Goal: Task Accomplishment & Management: Manage account settings

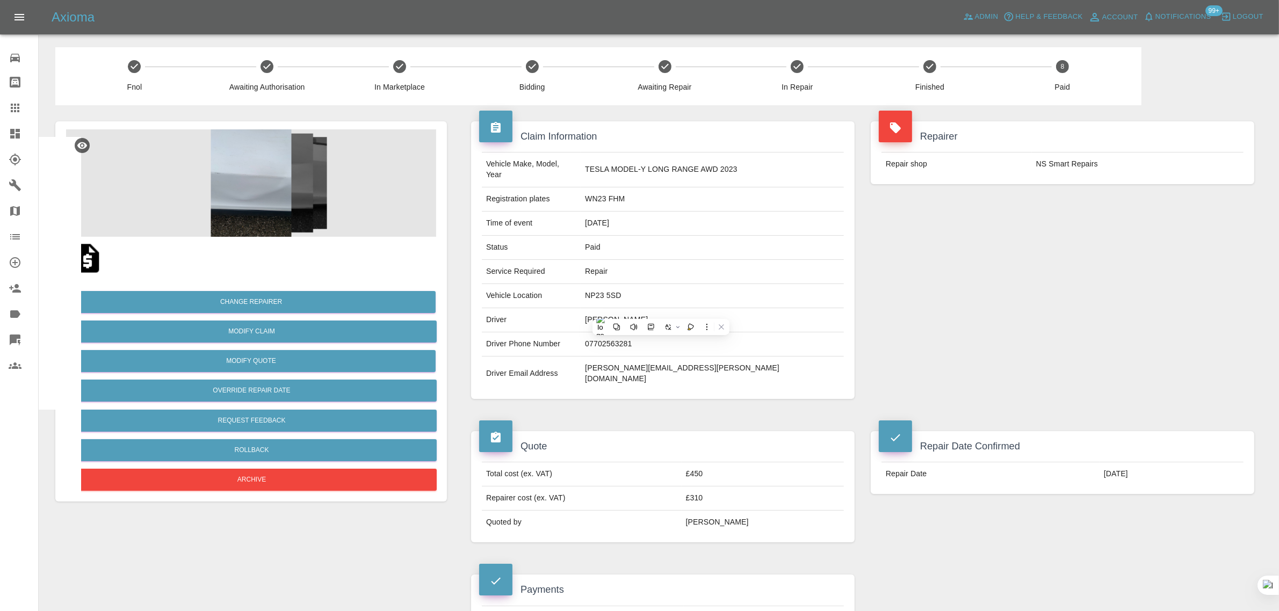
click at [735, 415] on div "Quote Total cost (ex. VAT) £450 Repairer cost (ex. VAT) £310 Quoted by [PERSON_…" at bounding box center [663, 486] width 400 height 143
drag, startPoint x: 622, startPoint y: 188, endPoint x: 672, endPoint y: 190, distance: 50.0
click at [672, 190] on td "WN23 FHM" at bounding box center [712, 199] width 263 height 24
copy td "WN23 FHM"
drag, startPoint x: 1030, startPoint y: 165, endPoint x: 1112, endPoint y: 162, distance: 81.7
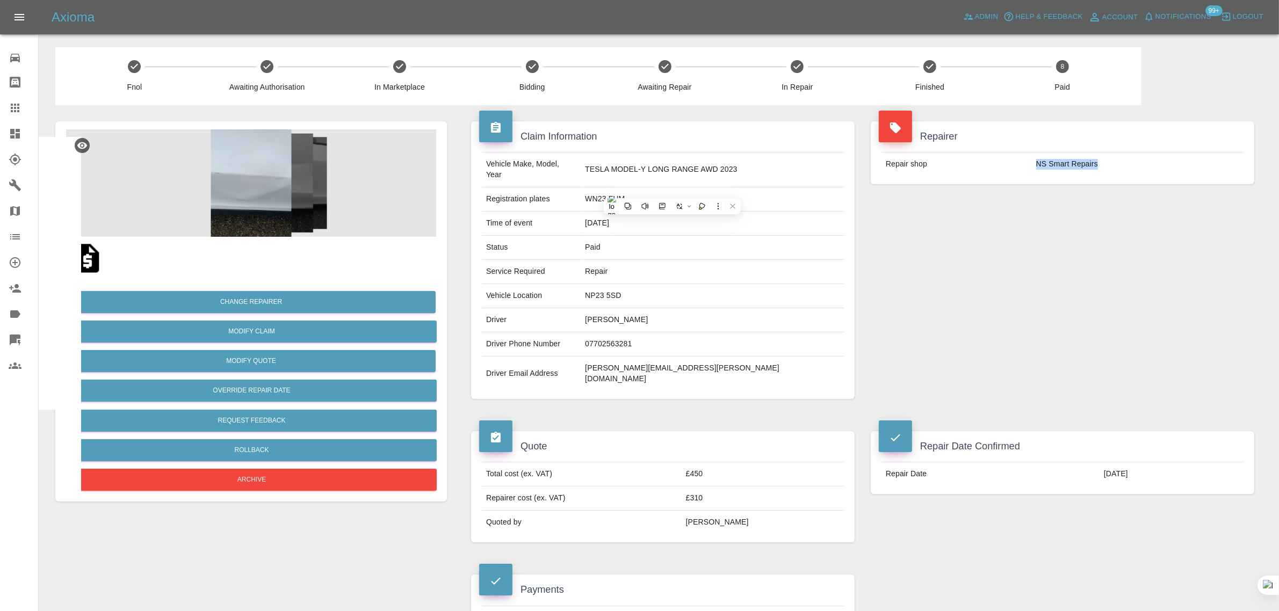
click at [1112, 162] on tr "Repair shop NS Smart Repairs" at bounding box center [1063, 165] width 362 height 24
copy tr "NS Smart Repairs"
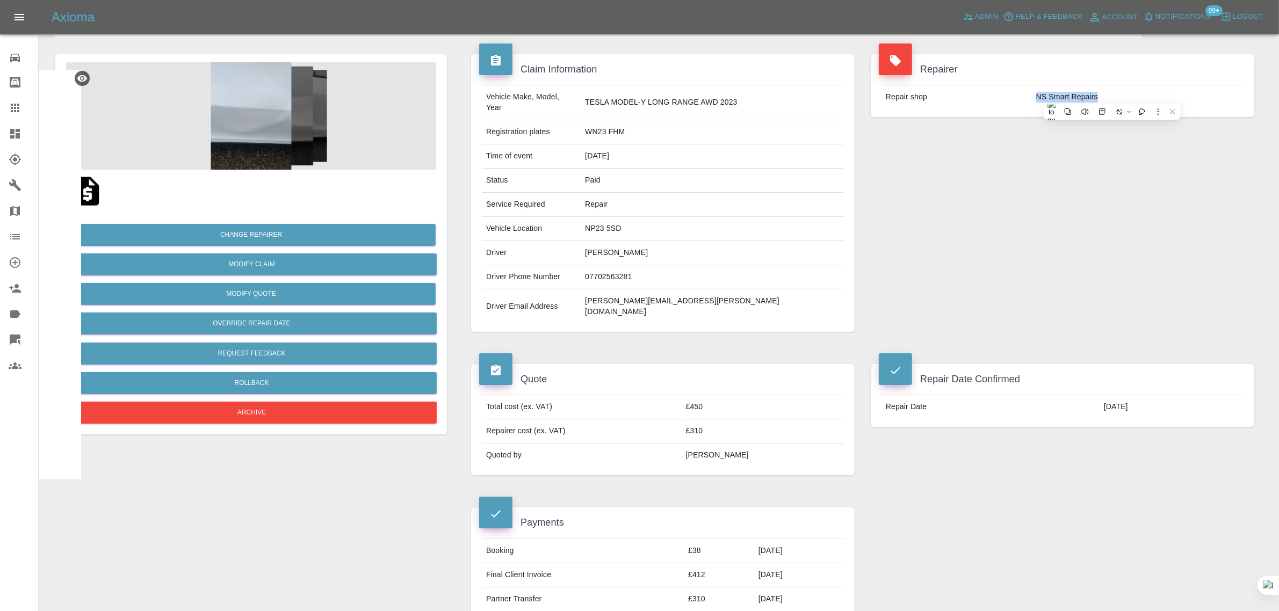
click at [18, 110] on icon at bounding box center [15, 108] width 13 height 13
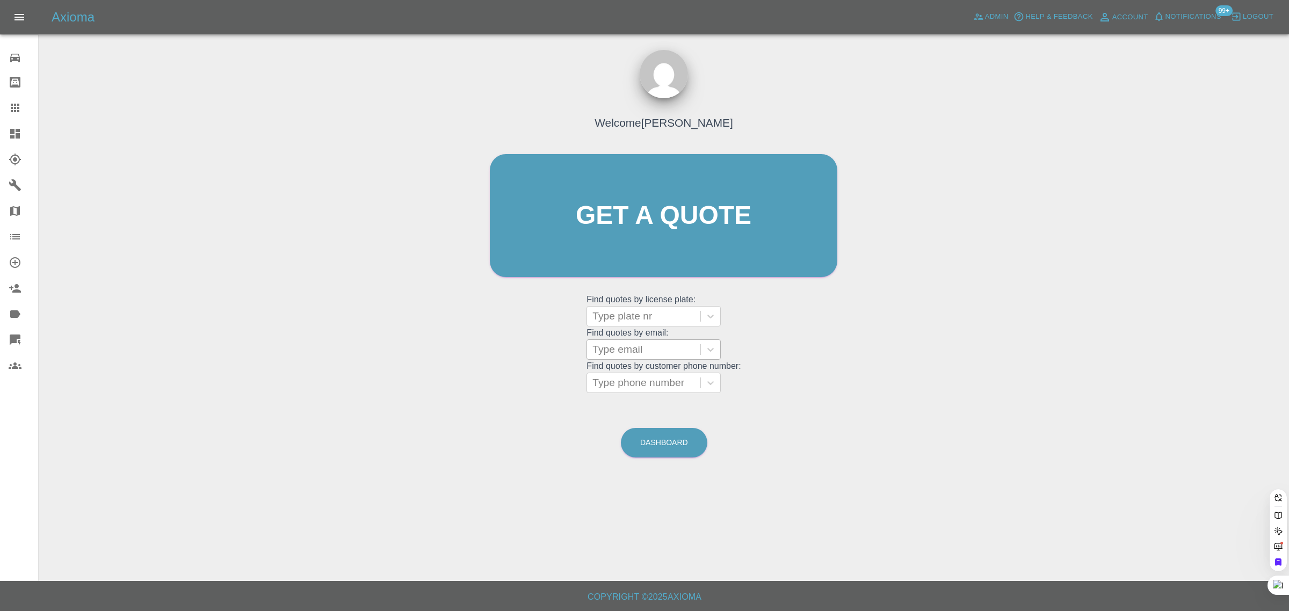
click at [608, 350] on div at bounding box center [644, 349] width 103 height 15
paste input "[EMAIL_ADDRESS][DOMAIN_NAME]"
type input "[EMAIL_ADDRESS][DOMAIN_NAME]"
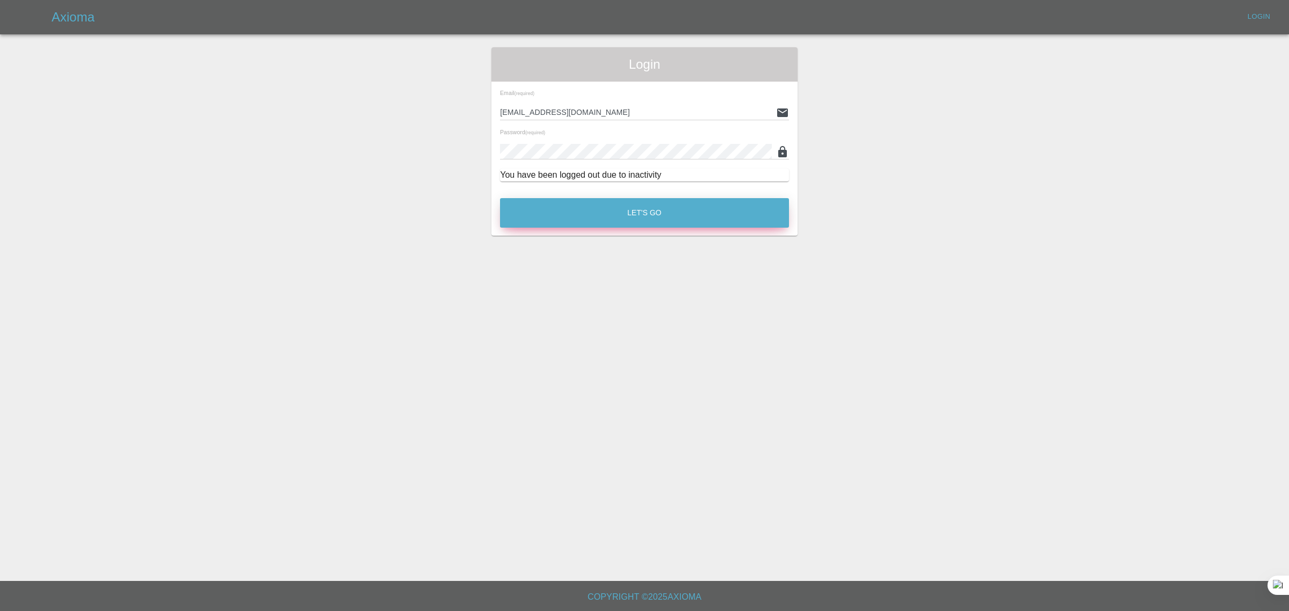
click at [631, 205] on button "Let's Go" at bounding box center [644, 213] width 289 height 30
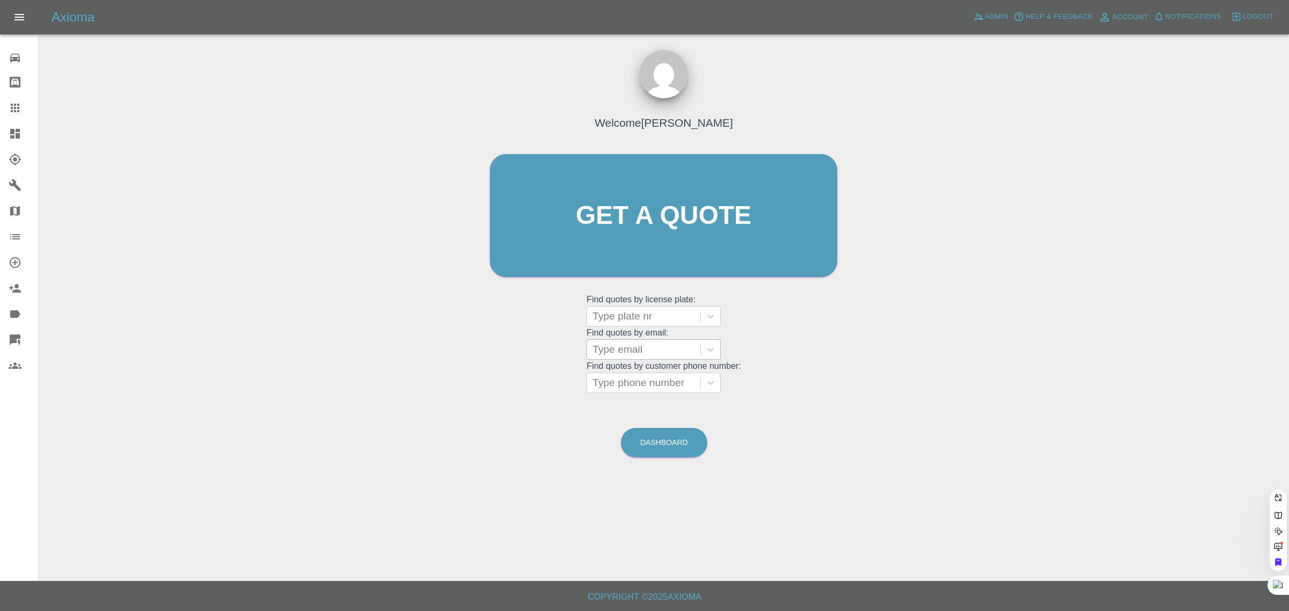
click at [662, 347] on div at bounding box center [644, 349] width 103 height 15
paste input "[EMAIL_ADDRESS][DOMAIN_NAME]"
type input "[EMAIL_ADDRESS][DOMAIN_NAME]"
click at [670, 381] on div "VO25 JVM, Awaiting Authorisation" at bounding box center [654, 383] width 134 height 34
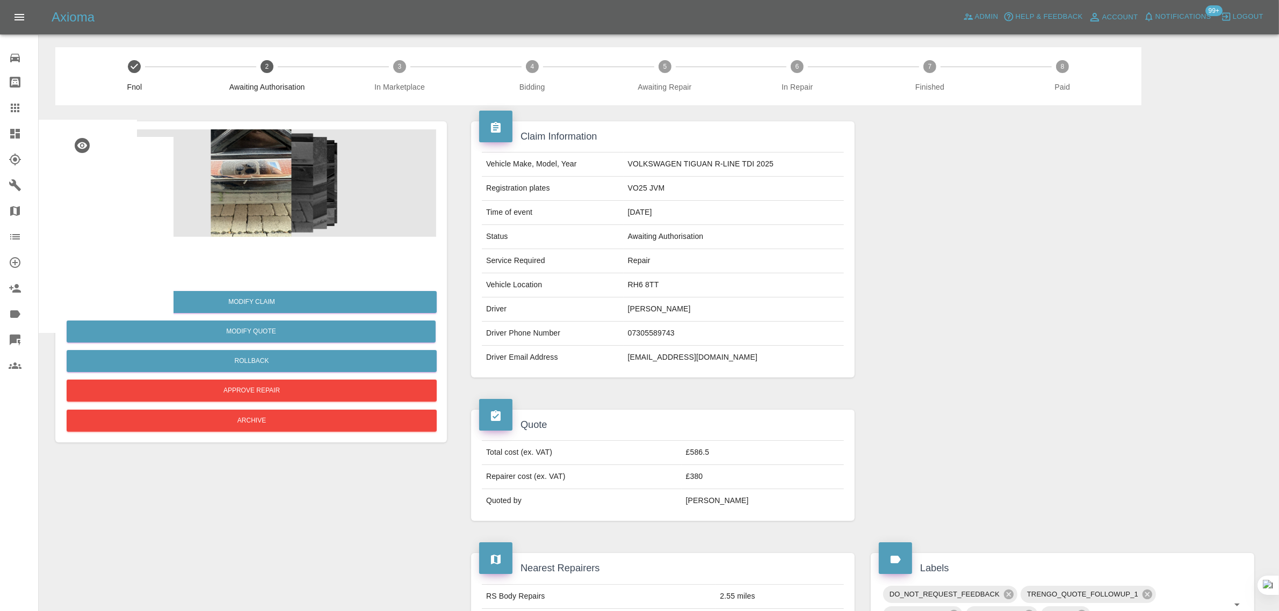
click at [86, 263] on img at bounding box center [87, 258] width 34 height 34
click at [27, 105] on div at bounding box center [24, 108] width 30 height 13
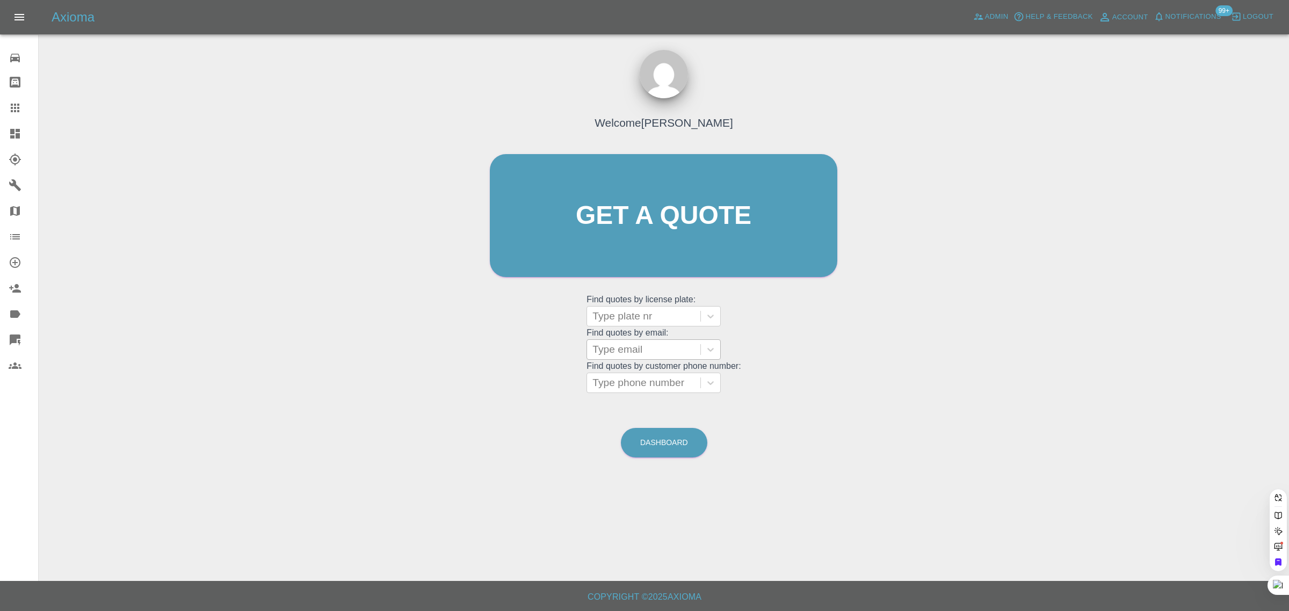
click at [647, 348] on div at bounding box center [644, 349] width 103 height 15
paste input "[EMAIL_ADDRESS][DOMAIN_NAME]"
type input "[EMAIL_ADDRESS][DOMAIN_NAME]"
click at [643, 370] on div "CE70OUA, Awaiting Repair" at bounding box center [654, 383] width 134 height 34
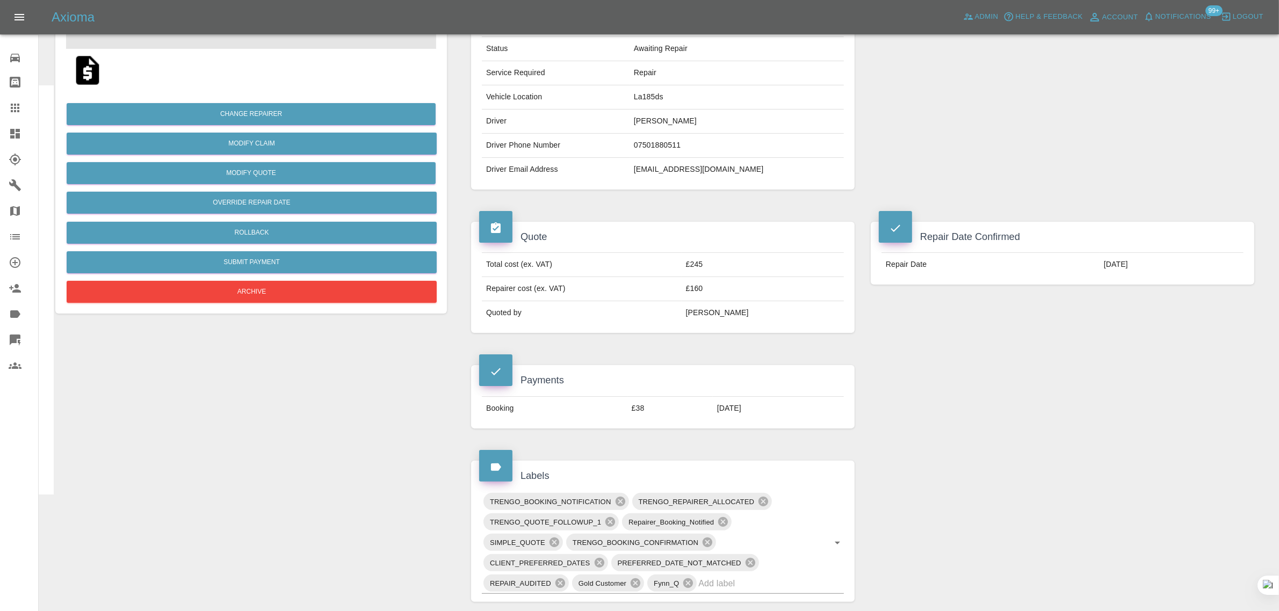
scroll to position [470, 0]
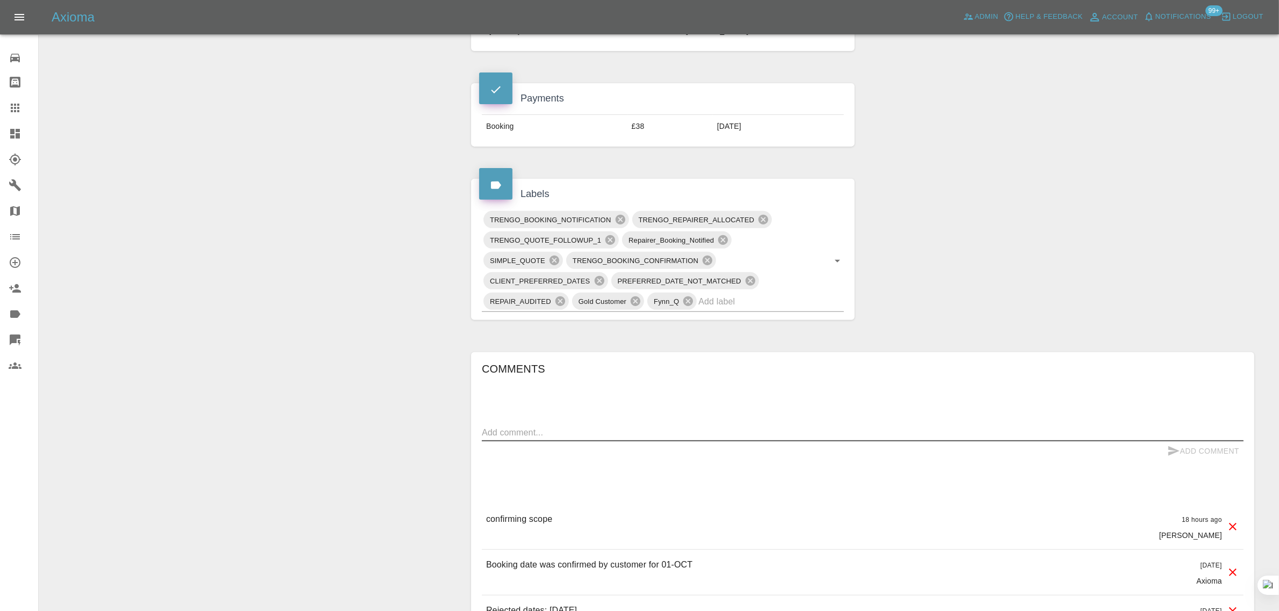
click at [666, 434] on textarea at bounding box center [863, 433] width 762 height 12
paste textarea "I asked for for a dent pull out not a paint one so could you please cancel it a…"
type textarea "I asked for for a dent pull out not a paint one so could you please cancel it a…"
click at [1197, 444] on button "Add Comment" at bounding box center [1203, 452] width 81 height 20
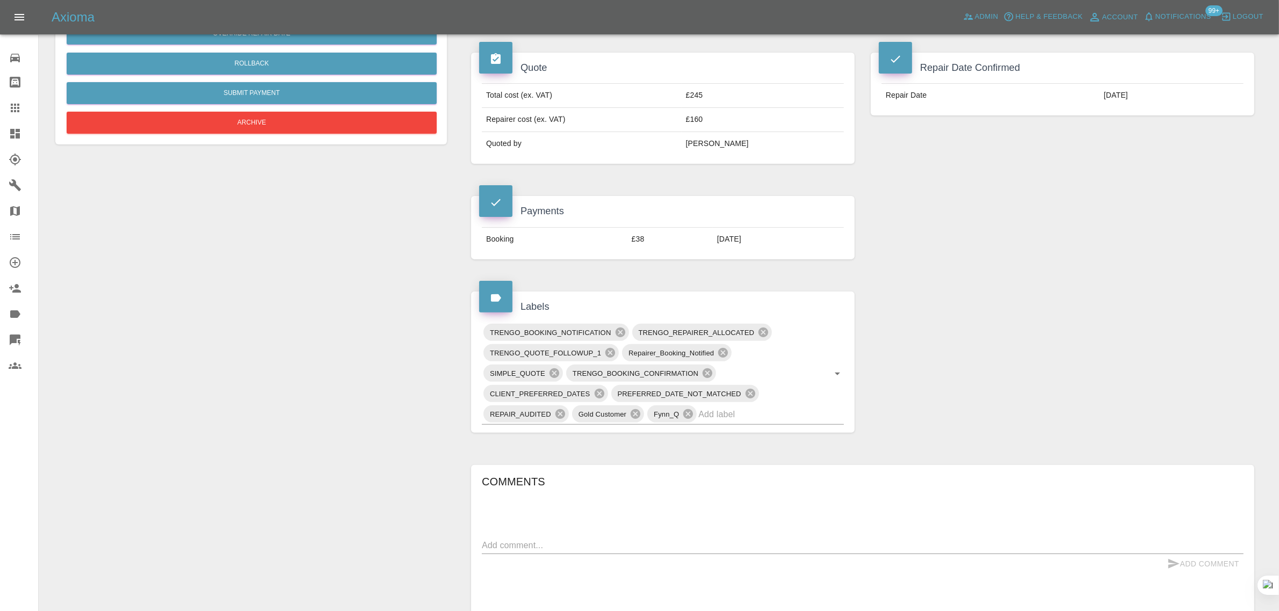
scroll to position [67, 0]
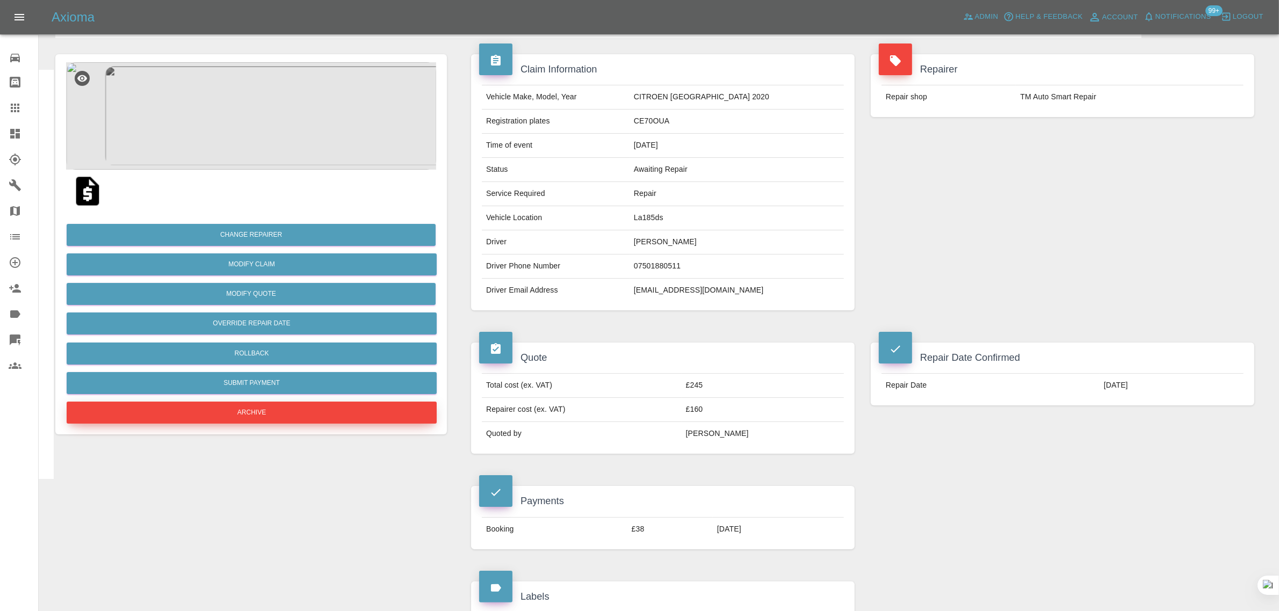
click at [314, 412] on button "Archive" at bounding box center [252, 413] width 370 height 22
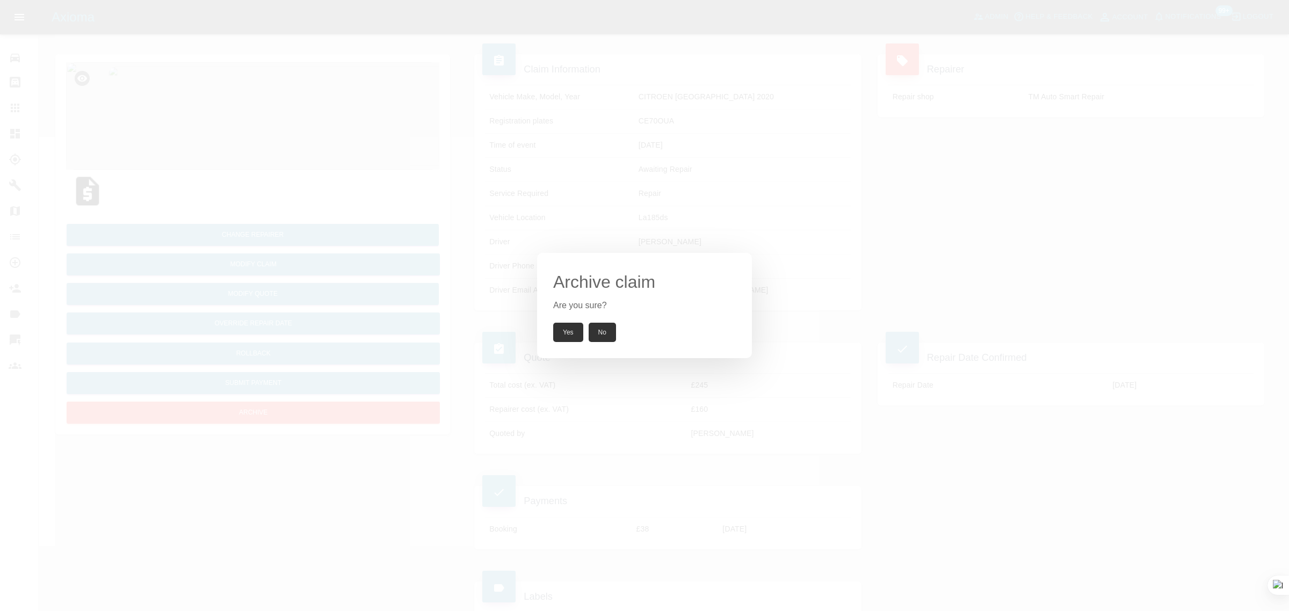
click at [575, 330] on button "Yes" at bounding box center [568, 332] width 30 height 19
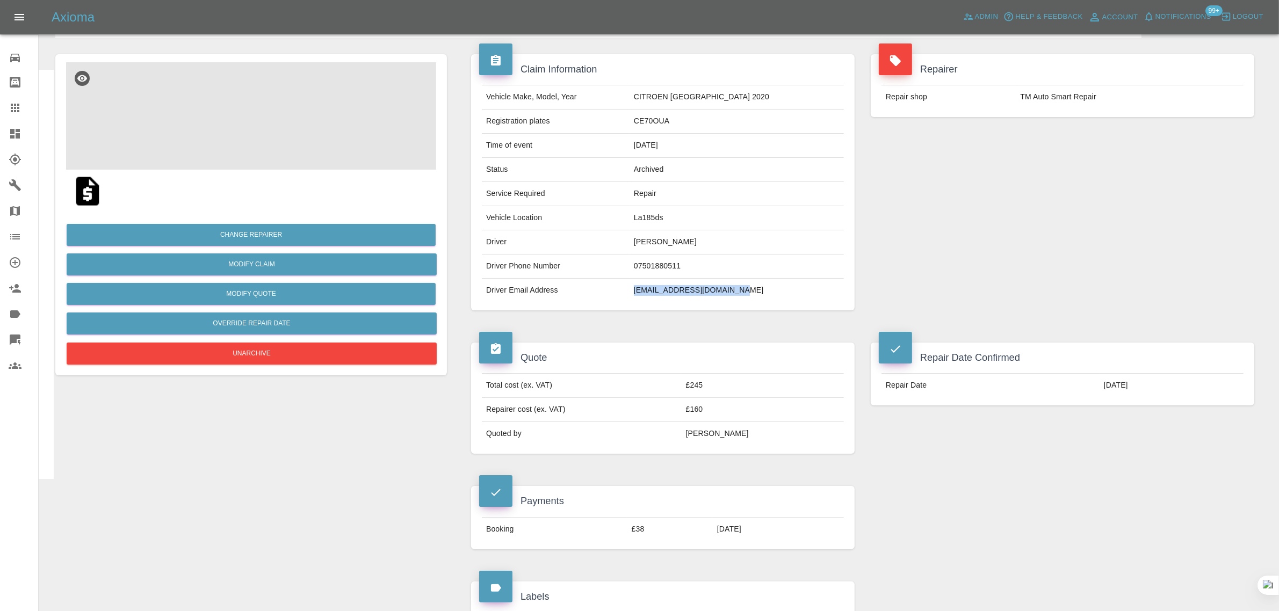
drag, startPoint x: 646, startPoint y: 294, endPoint x: 786, endPoint y: 286, distance: 139.9
click at [789, 296] on tr "Driver Email Address [EMAIL_ADDRESS][DOMAIN_NAME]" at bounding box center [663, 291] width 362 height 24
copy tr "[EMAIL_ADDRESS][DOMAIN_NAME]"
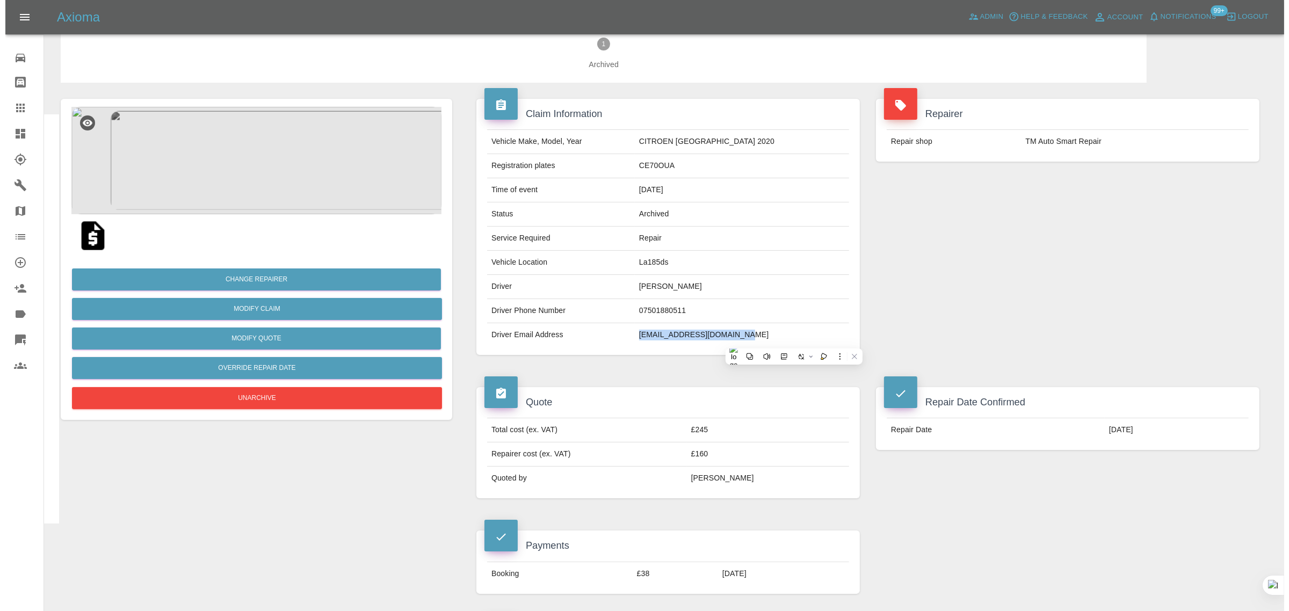
scroll to position [0, 0]
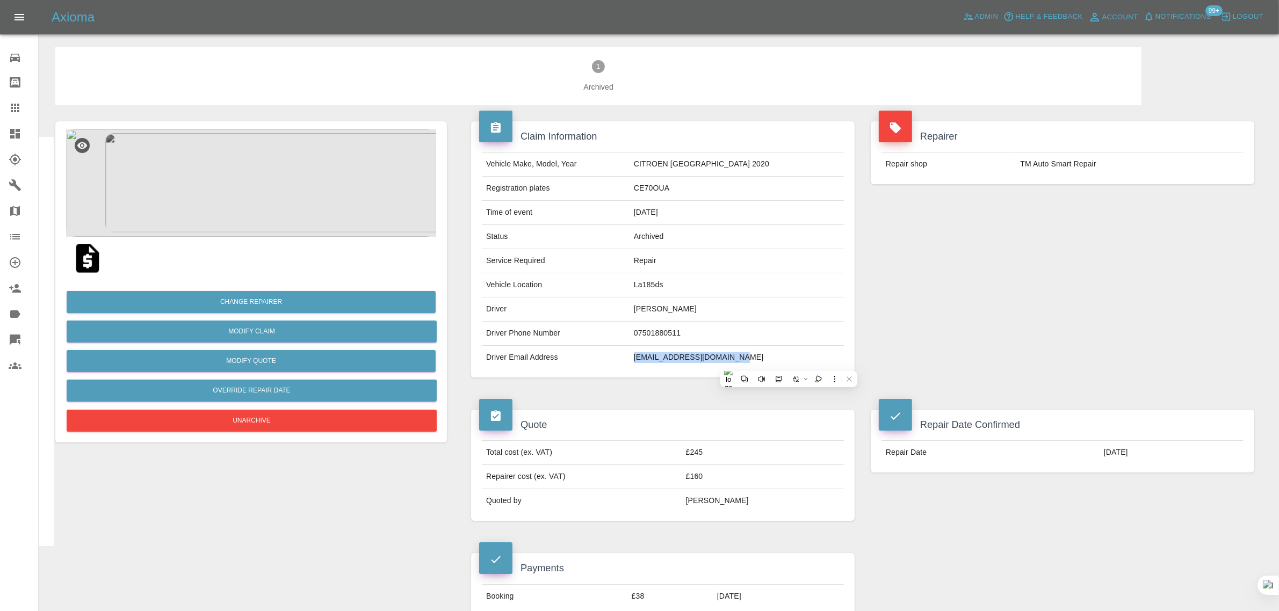
click at [17, 105] on icon at bounding box center [15, 108] width 9 height 9
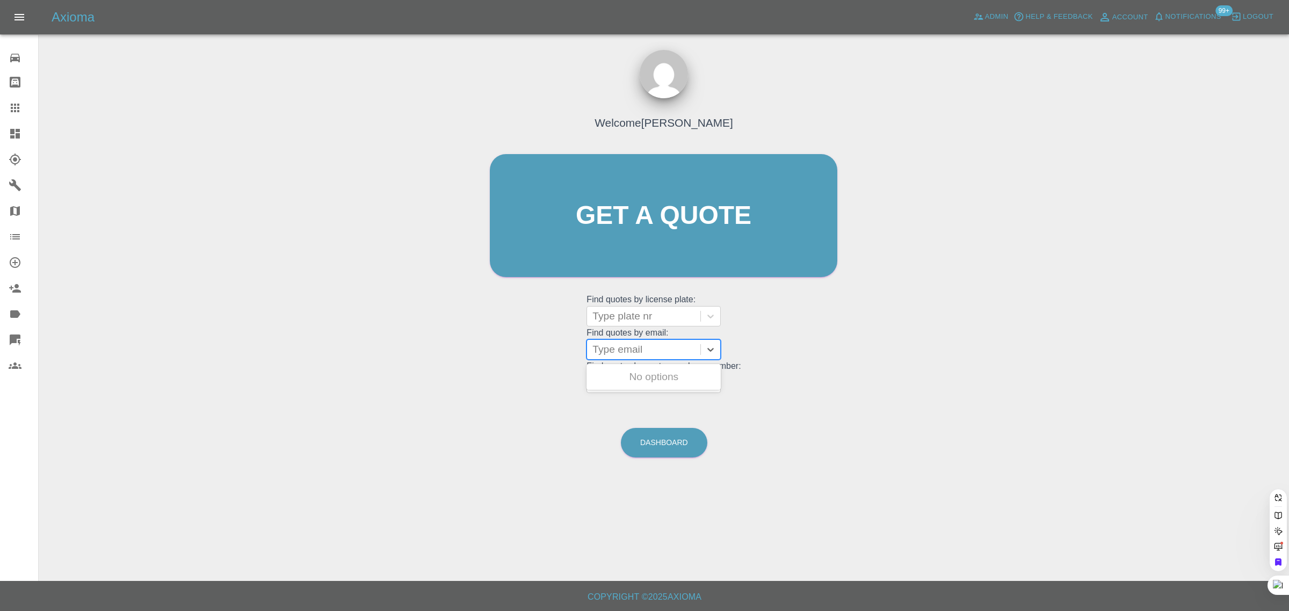
click at [622, 355] on div at bounding box center [644, 349] width 103 height 15
paste input "[EMAIL_ADDRESS][DOMAIN_NAME]"
type input "[EMAIL_ADDRESS][DOMAIN_NAME]"
click at [631, 374] on div "KV70GYP, Bidding" at bounding box center [654, 376] width 134 height 21
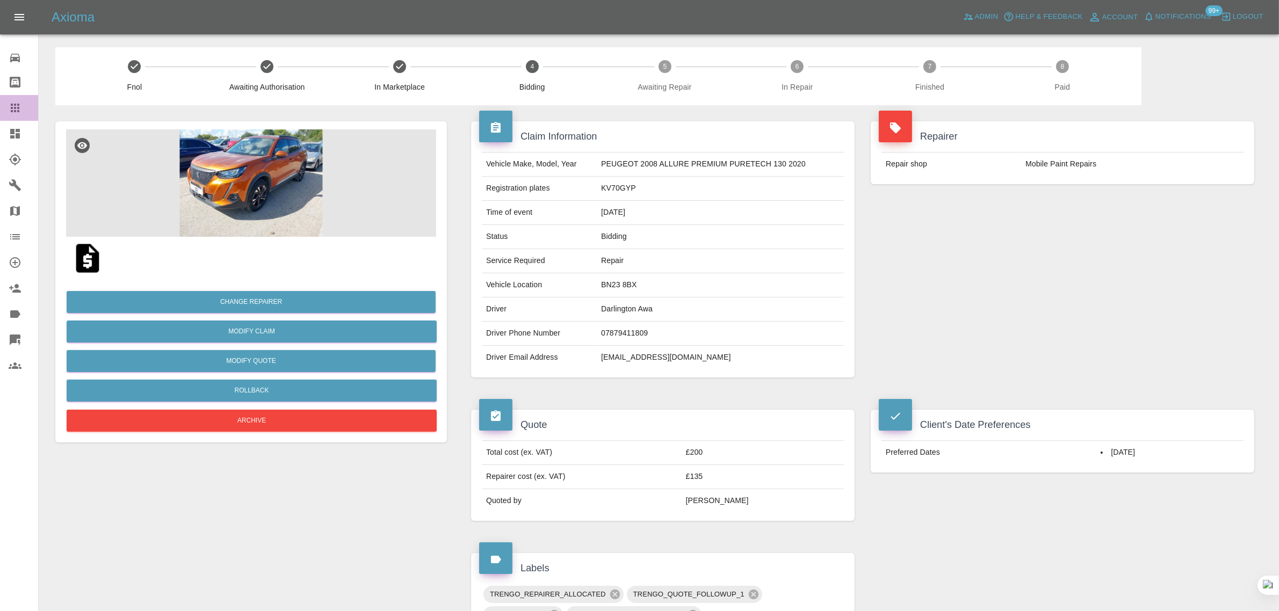
click at [20, 112] on icon at bounding box center [15, 108] width 13 height 13
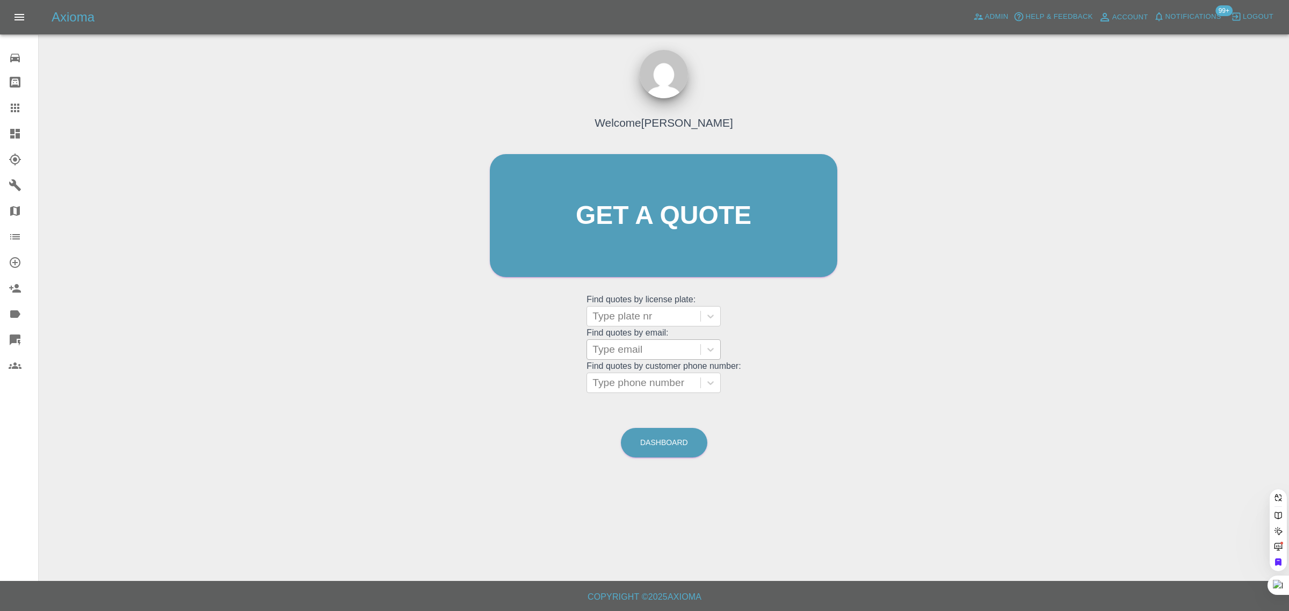
click at [630, 344] on div at bounding box center [644, 349] width 103 height 15
paste input "[EMAIL_ADDRESS][DOMAIN_NAME]"
type input "[EMAIL_ADDRESS][DOMAIN_NAME]"
click at [636, 379] on div "LN74WSD, Awaiting Repair" at bounding box center [654, 383] width 134 height 34
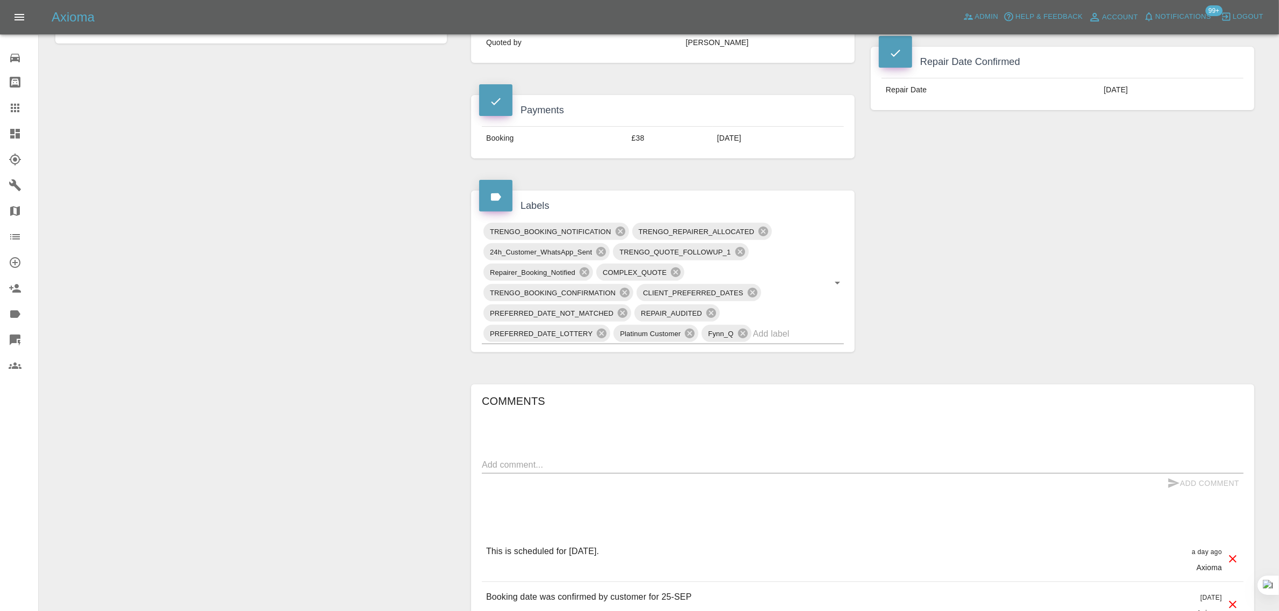
scroll to position [470, 0]
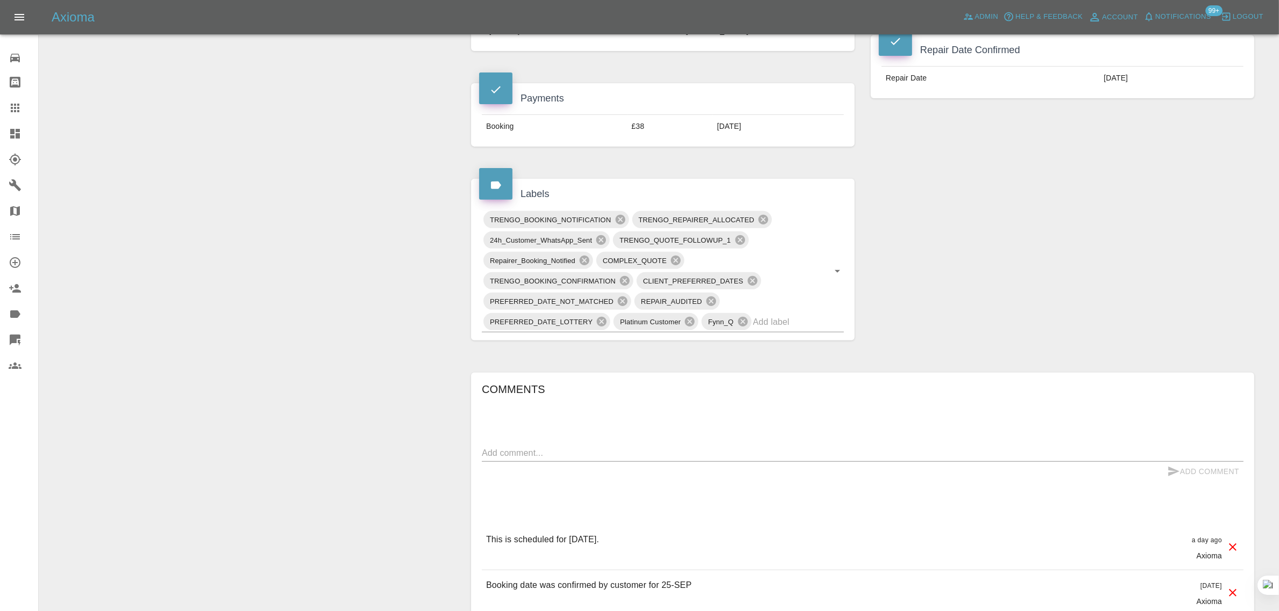
click at [641, 456] on textarea at bounding box center [863, 453] width 762 height 12
paste textarea "Hi call my repairman [PERSON_NAME] for [DATE] repair my car his tell me his sic…"
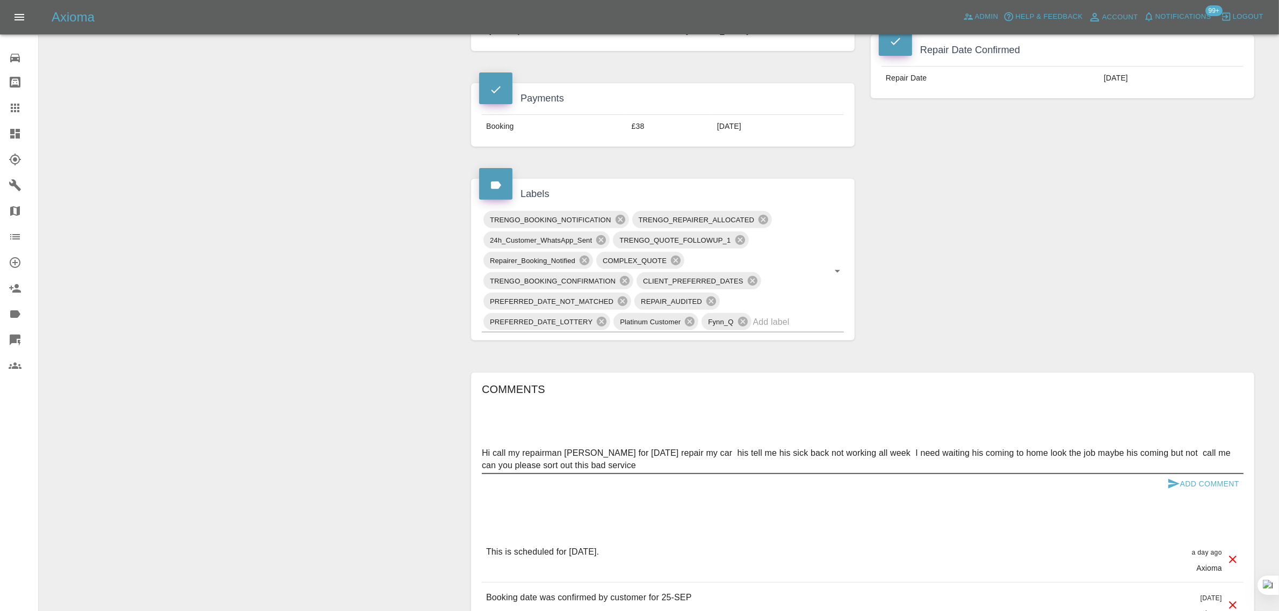
type textarea "Hi call my repairman [PERSON_NAME] for [DATE] repair my car his tell me his sic…"
click at [1180, 487] on button "Add Comment" at bounding box center [1203, 484] width 81 height 20
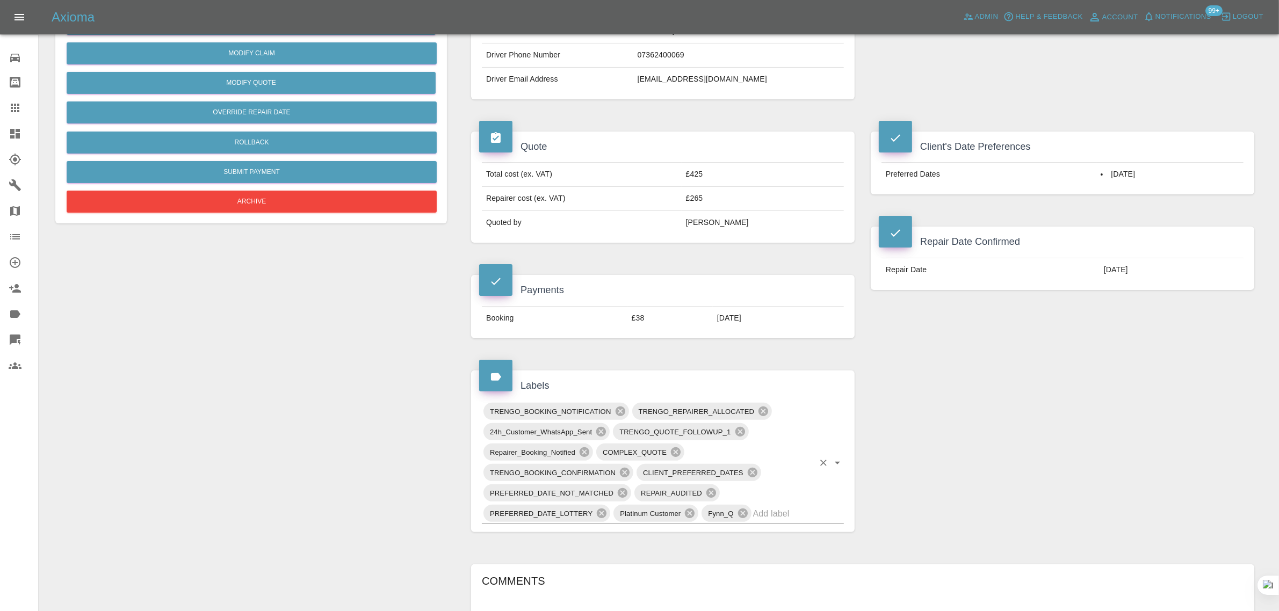
scroll to position [67, 0]
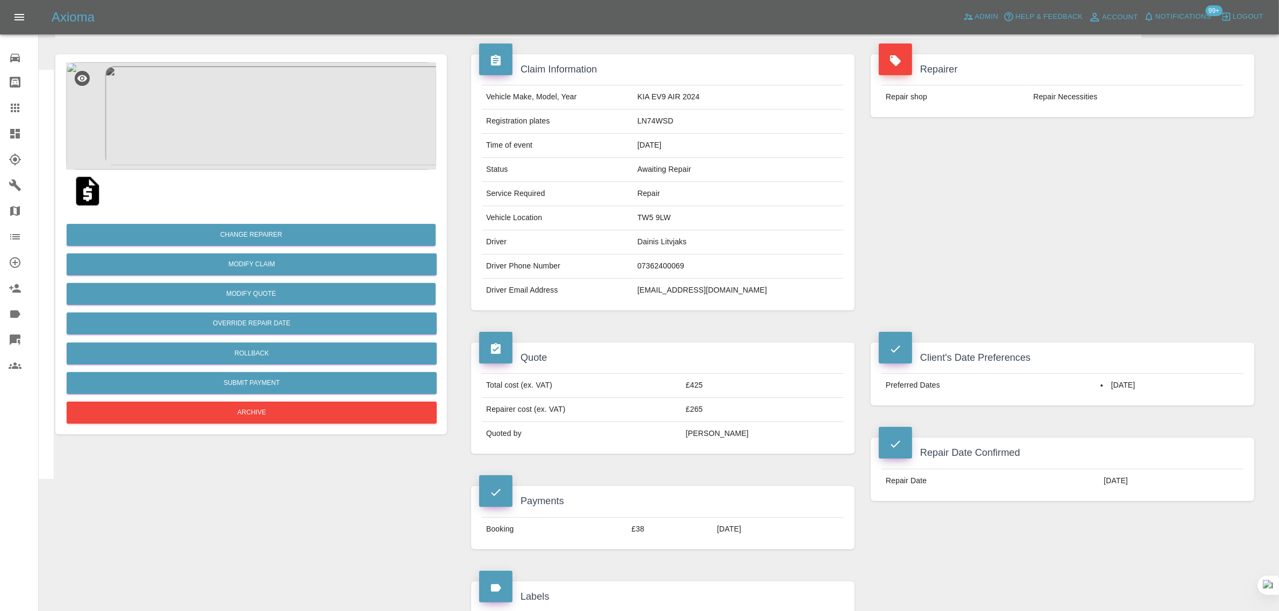
click at [20, 114] on link "Claims" at bounding box center [19, 108] width 38 height 26
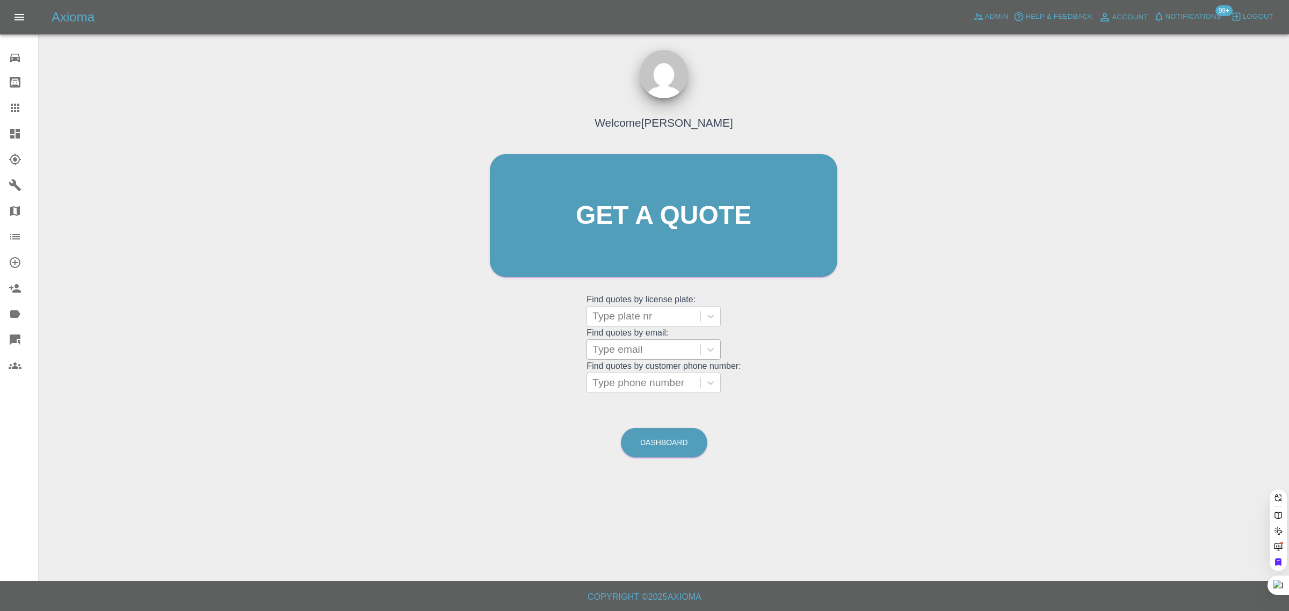
click at [625, 358] on div "Type email" at bounding box center [643, 349] width 113 height 19
paste input "[EMAIL_ADDRESS][DOMAIN_NAME]"
type input "[EMAIL_ADDRESS][DOMAIN_NAME]"
click at [624, 372] on div "LX63XSC, Fnol" at bounding box center [654, 376] width 134 height 21
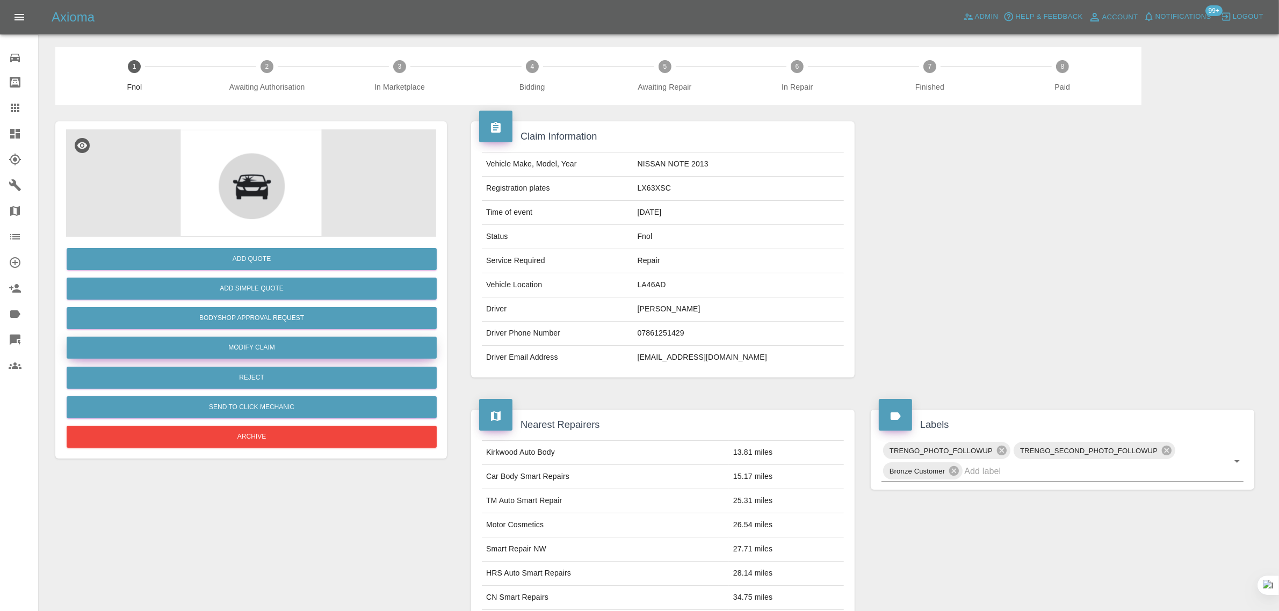
click at [294, 353] on link "Modify Claim" at bounding box center [252, 348] width 370 height 22
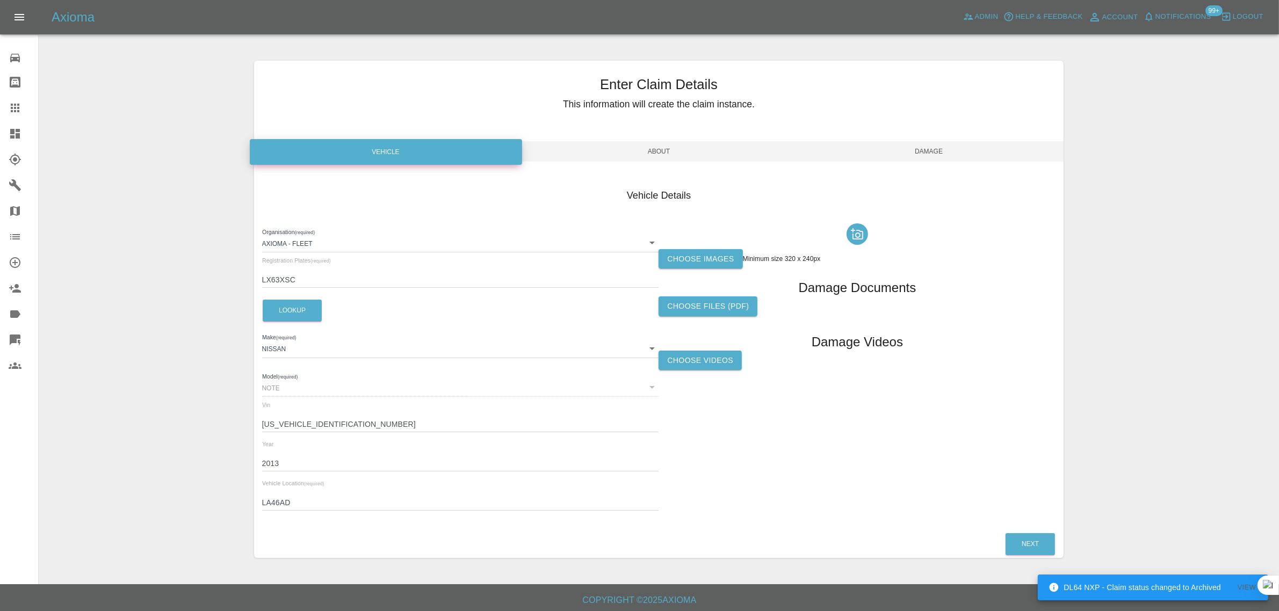
click at [681, 261] on label "Choose images" at bounding box center [701, 259] width 84 height 20
click at [0, 0] on input "Choose images" at bounding box center [0, 0] width 0 height 0
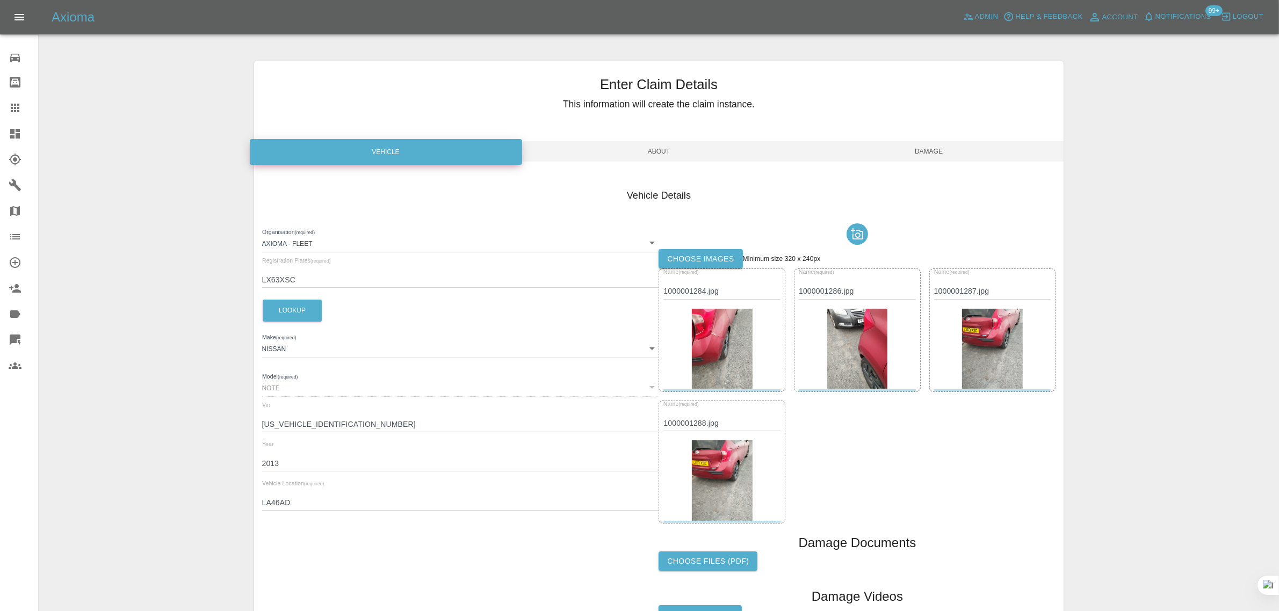
click at [934, 151] on span "Damage" at bounding box center [929, 151] width 270 height 20
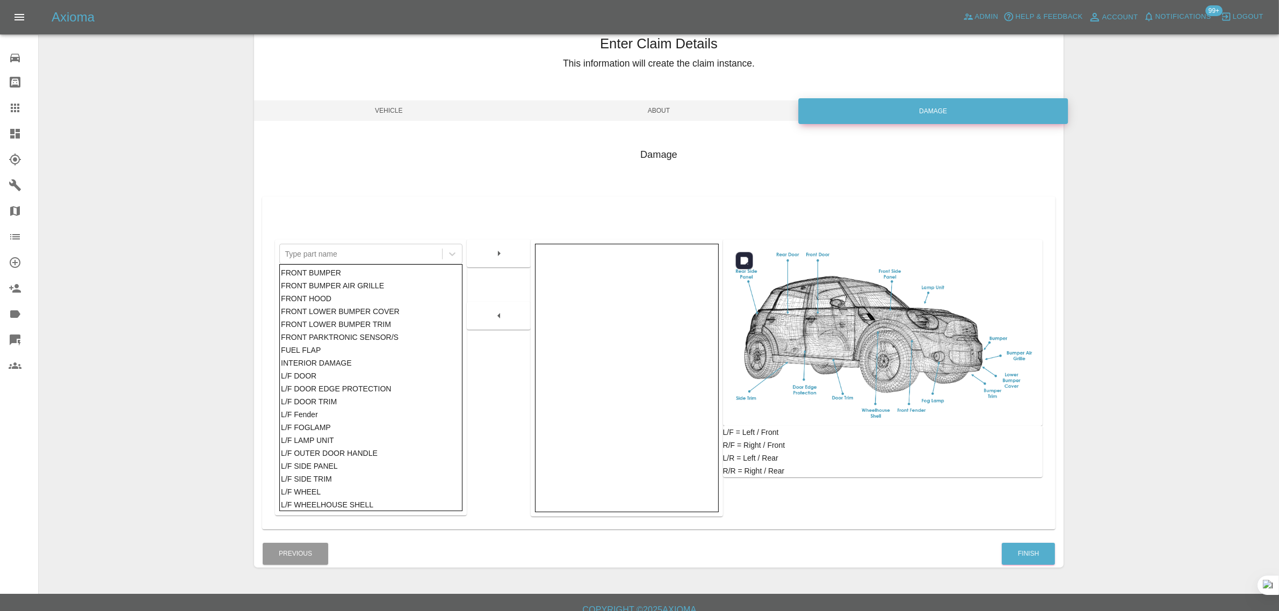
scroll to position [53, 0]
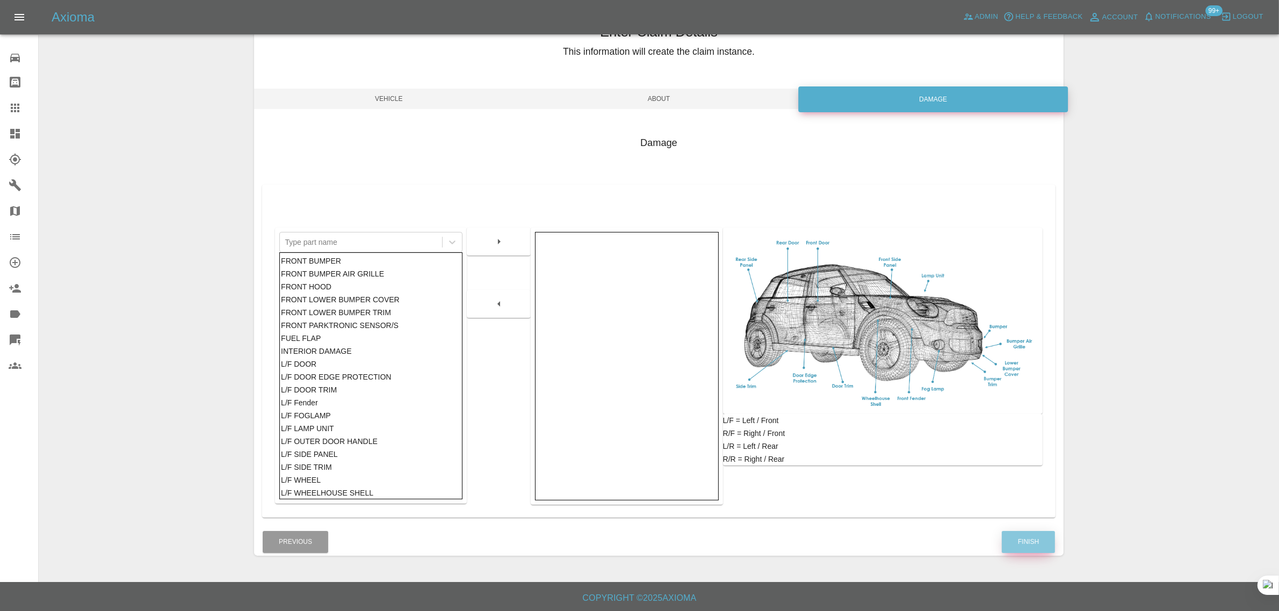
click at [1015, 535] on button "Finish" at bounding box center [1028, 542] width 53 height 22
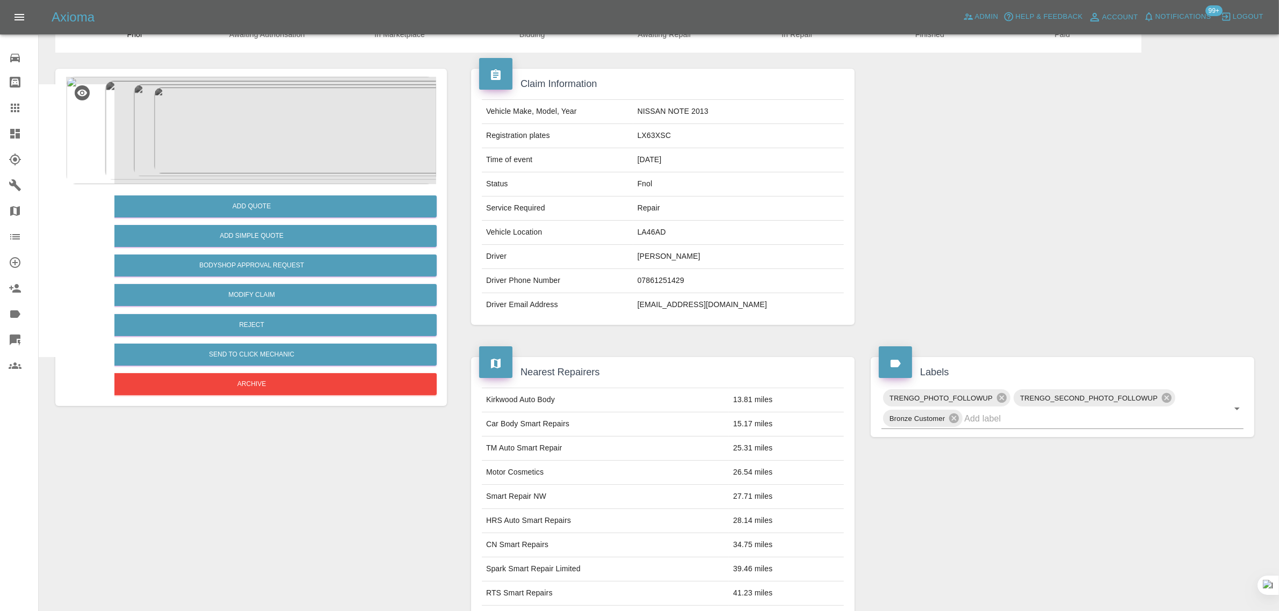
click at [23, 109] on div at bounding box center [24, 108] width 30 height 13
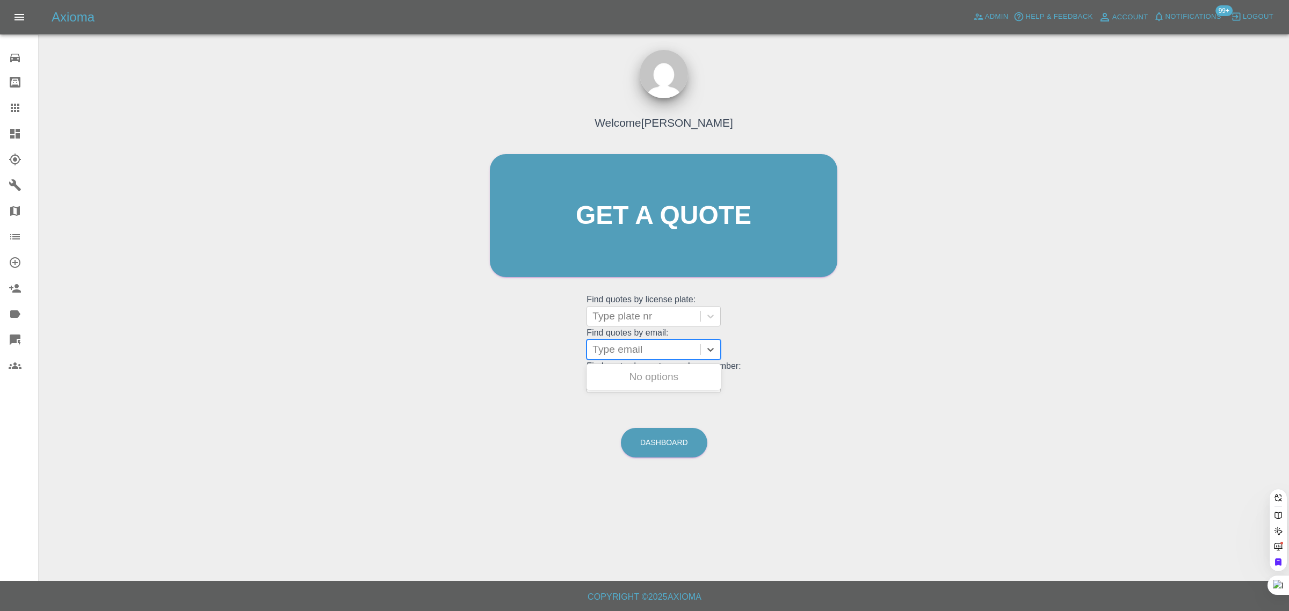
click at [611, 349] on div at bounding box center [644, 349] width 103 height 15
paste input "[EMAIL_ADDRESS][DOMAIN_NAME]"
type input "[EMAIL_ADDRESS][DOMAIN_NAME]"
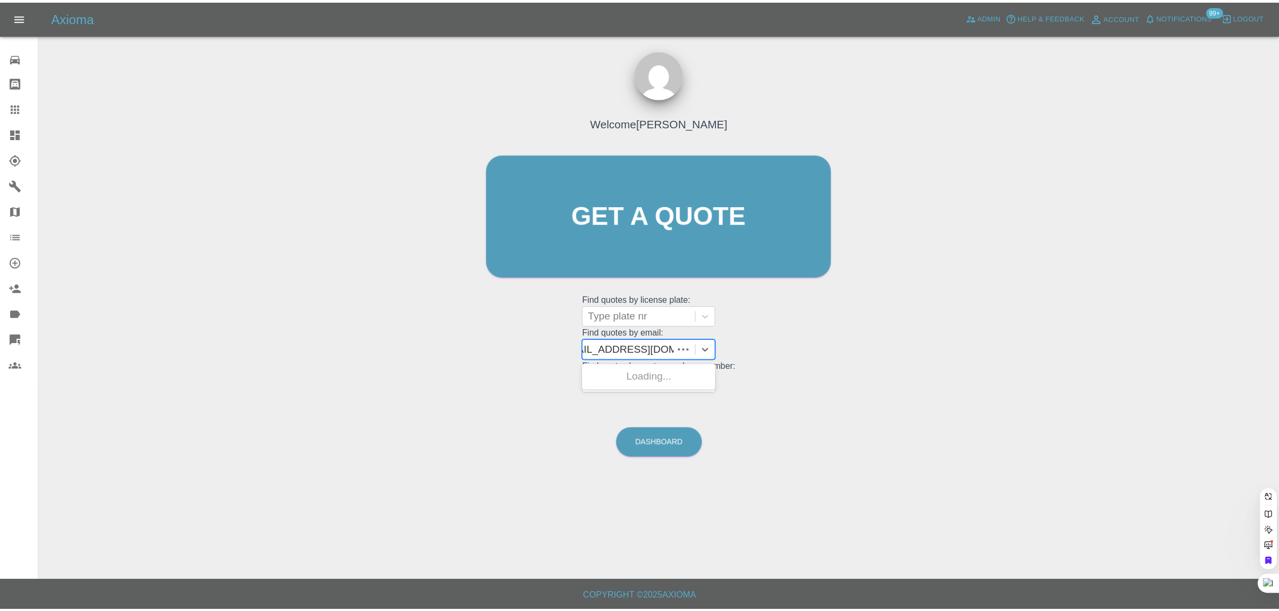
scroll to position [0, 16]
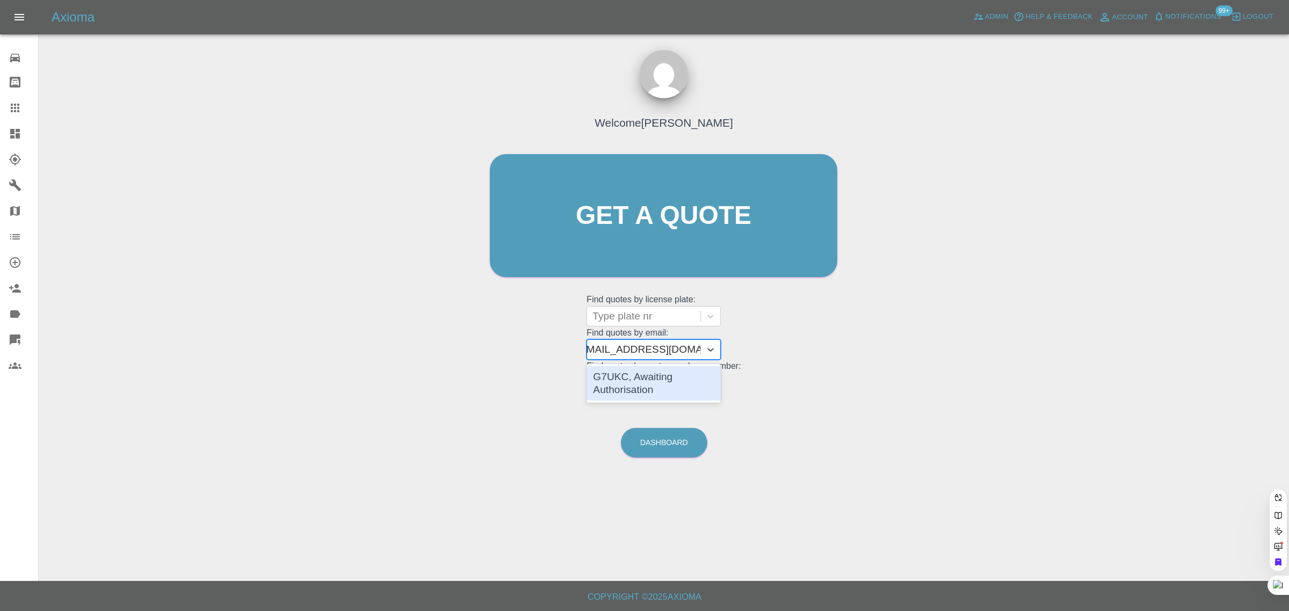
click at [630, 371] on div "G7UKC, Awaiting Authorisation" at bounding box center [654, 383] width 134 height 34
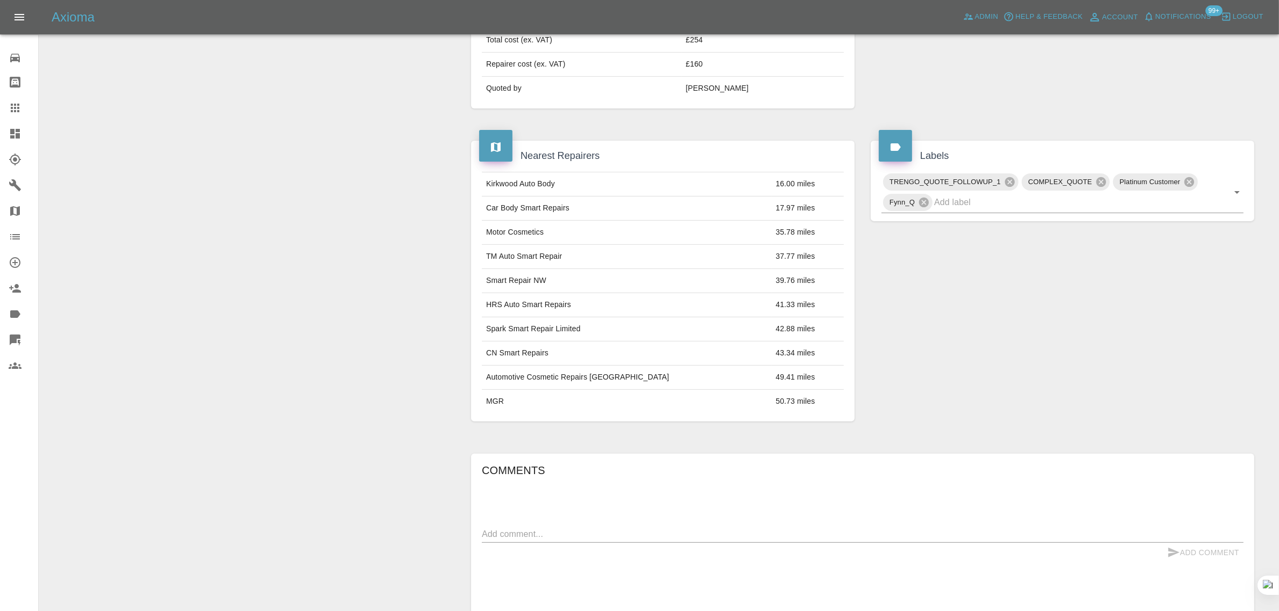
scroll to position [470, 0]
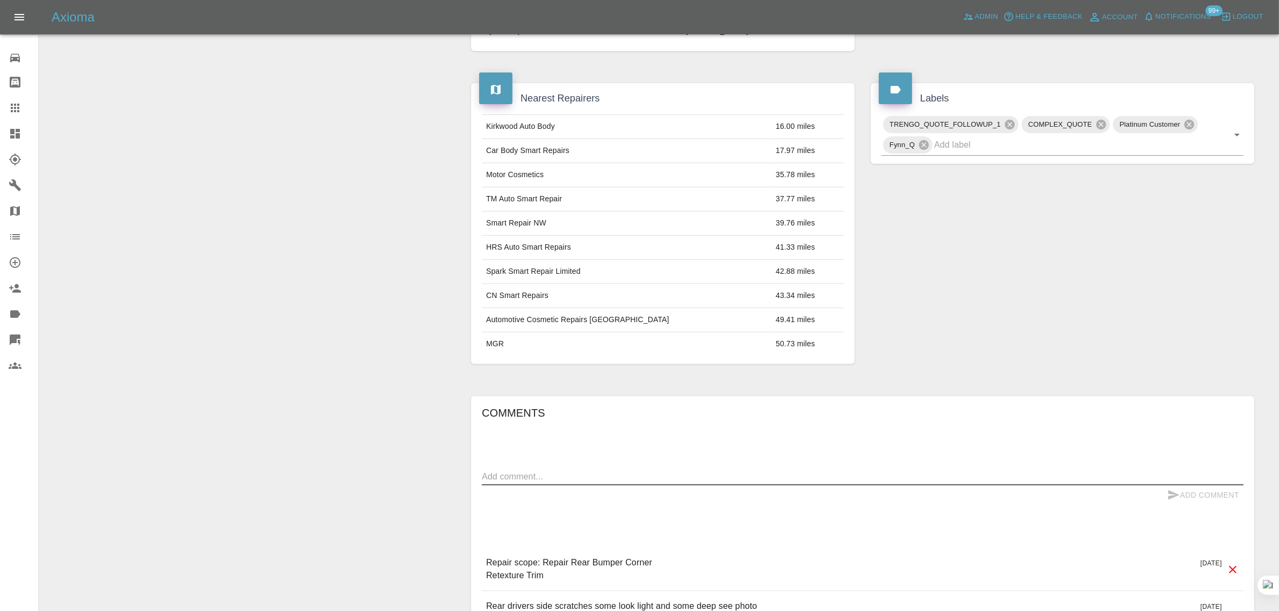
click at [711, 477] on textarea at bounding box center [863, 477] width 762 height 12
paste textarea "Hi, it says that I need private parking but the street i live on is terraced ho…"
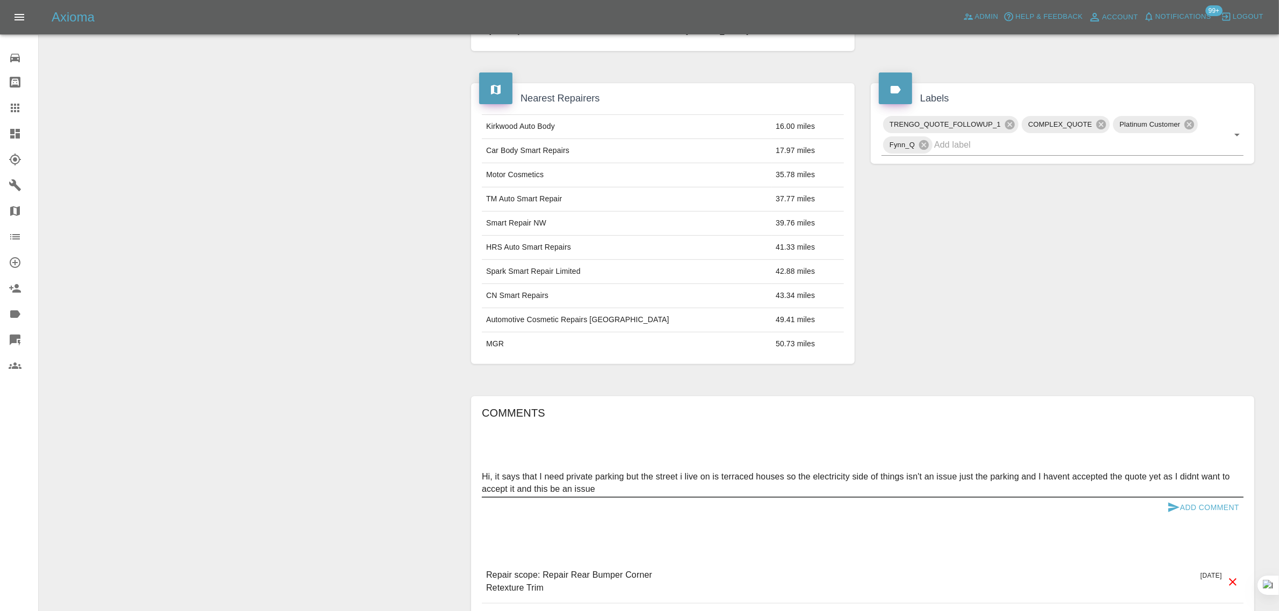
type textarea "Hi, it says that I need private parking but the street i live on is terraced ho…"
click at [1218, 511] on button "Add Comment" at bounding box center [1203, 508] width 81 height 20
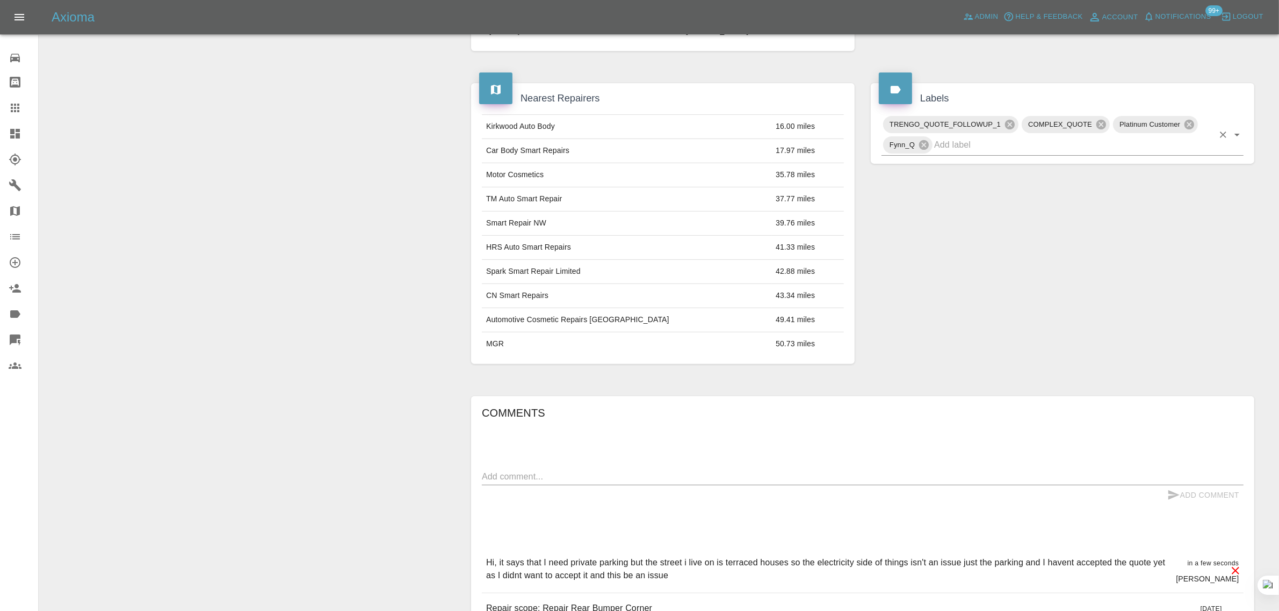
click at [998, 153] on input "text" at bounding box center [1073, 144] width 279 height 17
type input "space"
click at [925, 181] on li "NO_SPACE_OR_POWER" at bounding box center [1063, 171] width 362 height 19
click at [13, 112] on icon at bounding box center [15, 108] width 13 height 13
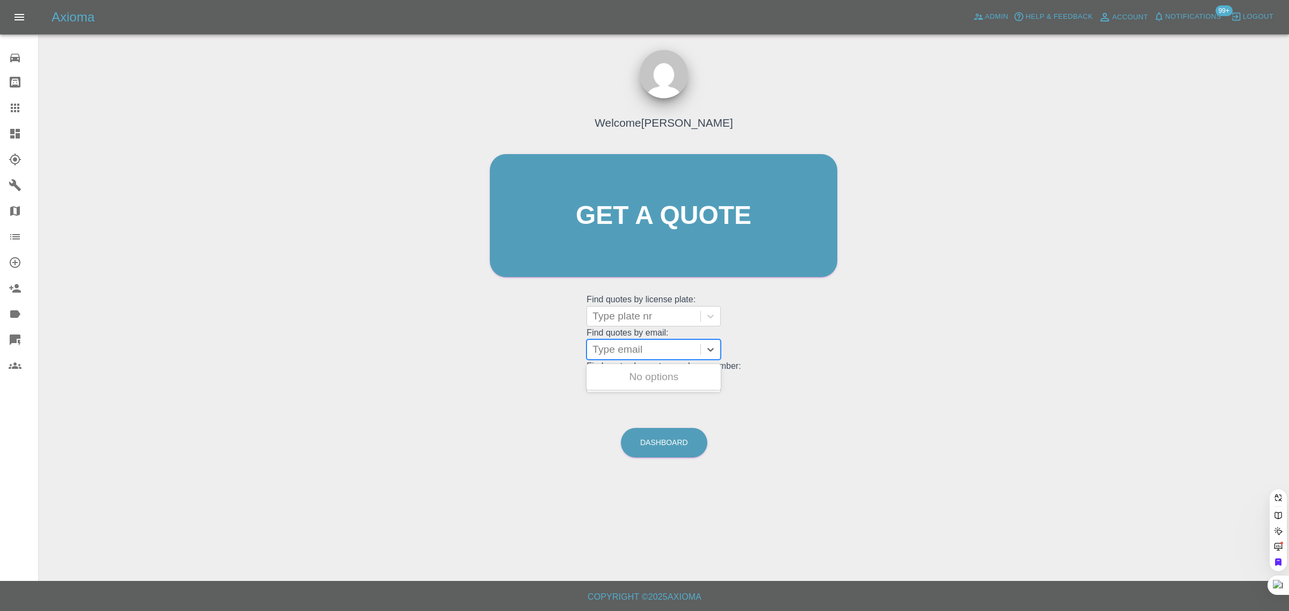
click at [680, 352] on div at bounding box center [644, 349] width 103 height 15
paste input "[EMAIL_ADDRESS][DOMAIN_NAME]"
type input "[EMAIL_ADDRESS][DOMAIN_NAME]"
click at [640, 391] on div "SC16 TKY VW GOLF GT, Fnol" at bounding box center [654, 383] width 134 height 34
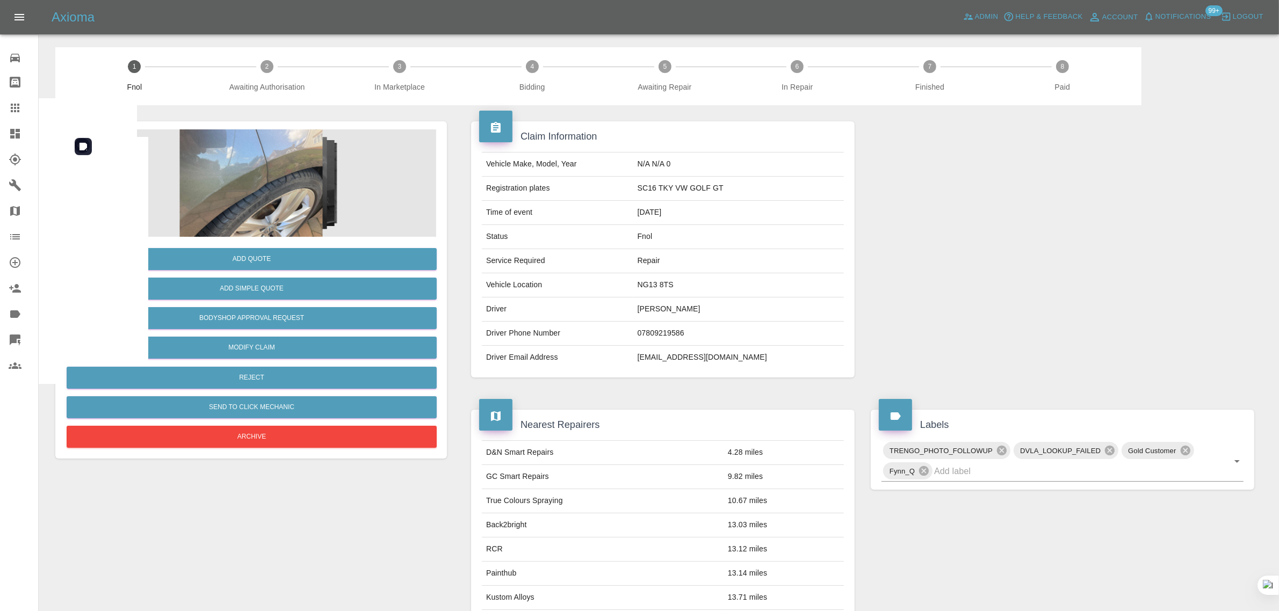
click at [286, 194] on img at bounding box center [251, 182] width 370 height 107
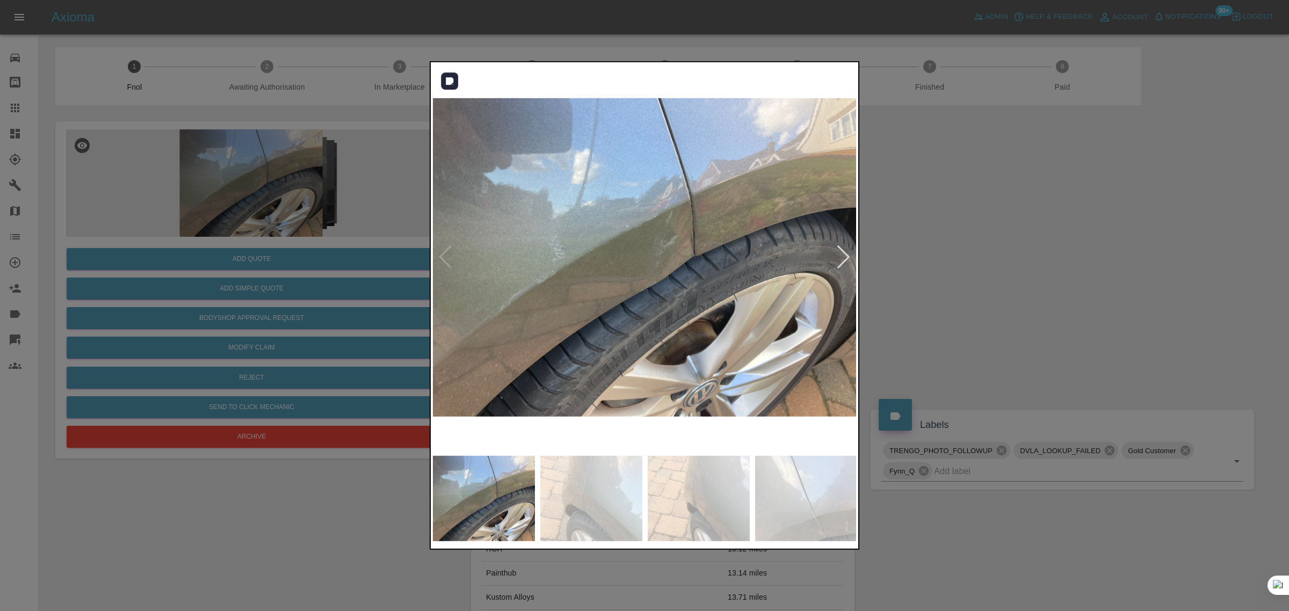
click at [840, 257] on div at bounding box center [843, 258] width 15 height 24
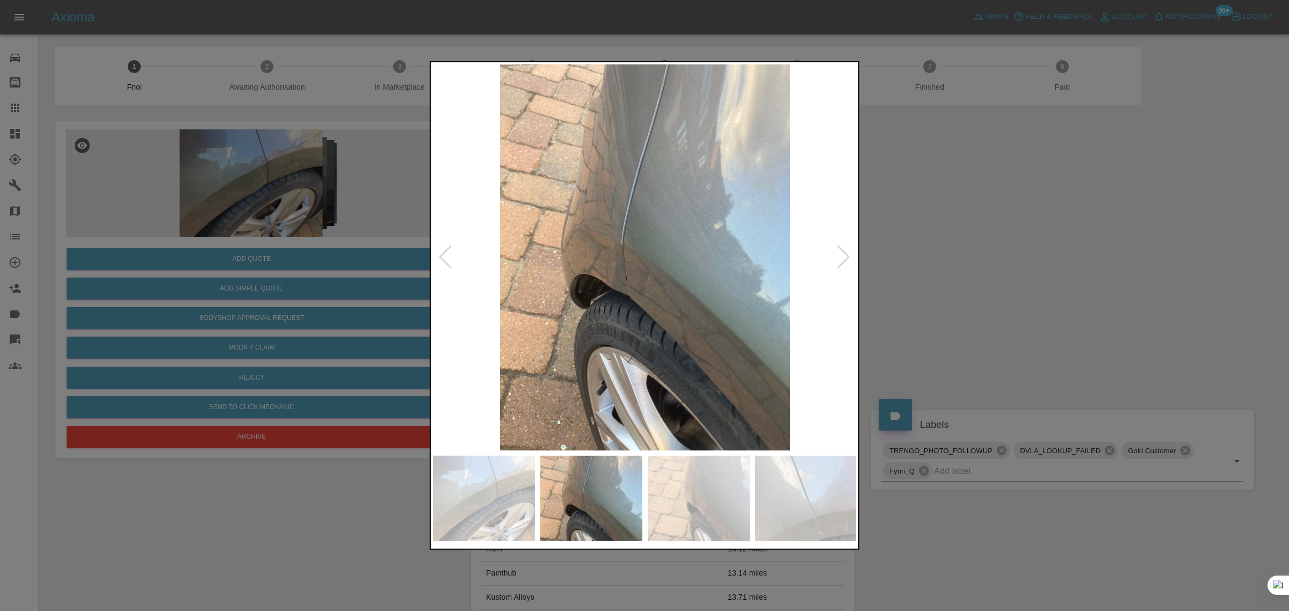
click at [840, 257] on div at bounding box center [843, 258] width 15 height 24
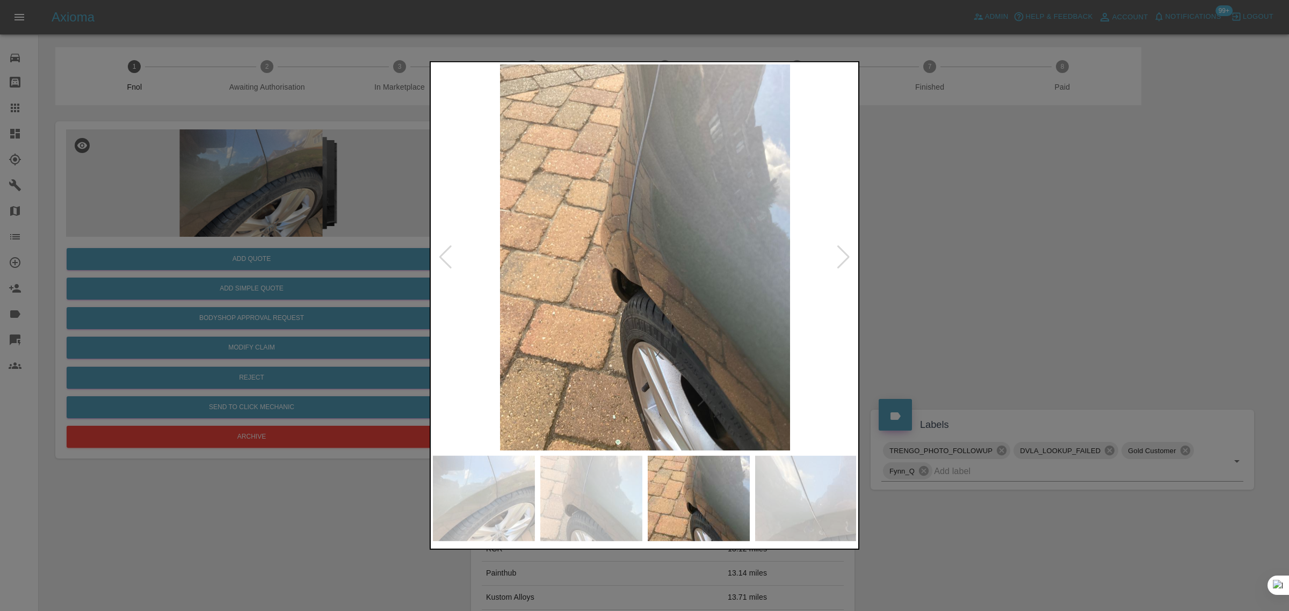
click at [840, 257] on div at bounding box center [843, 258] width 15 height 24
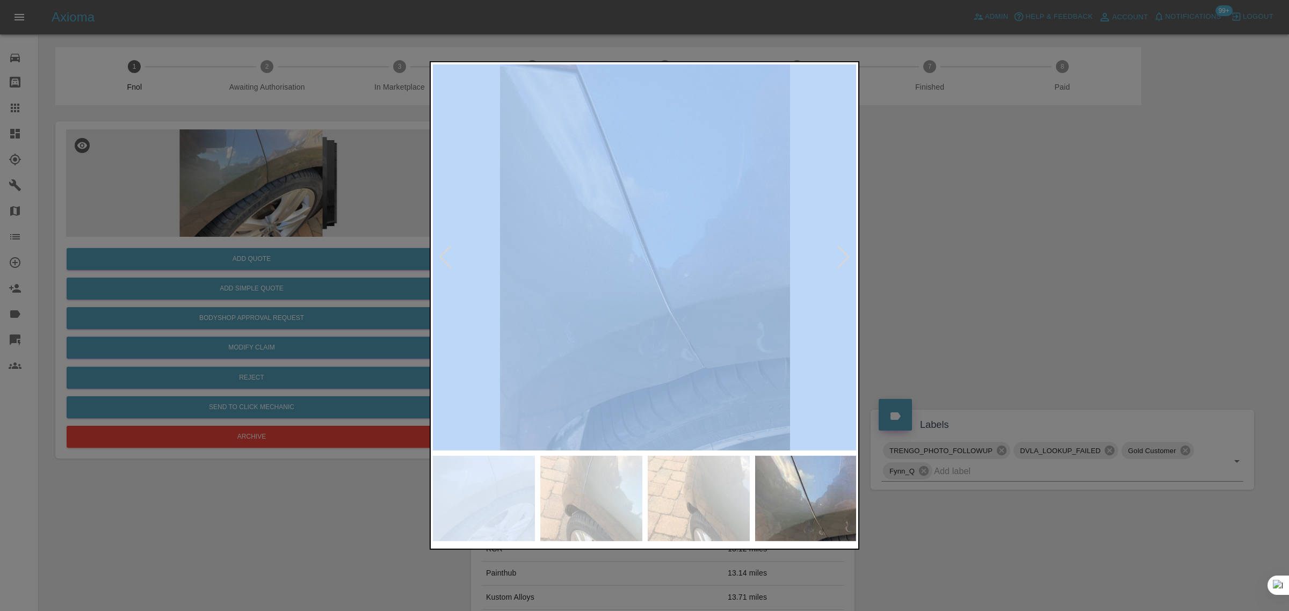
click at [840, 257] on div at bounding box center [843, 258] width 15 height 24
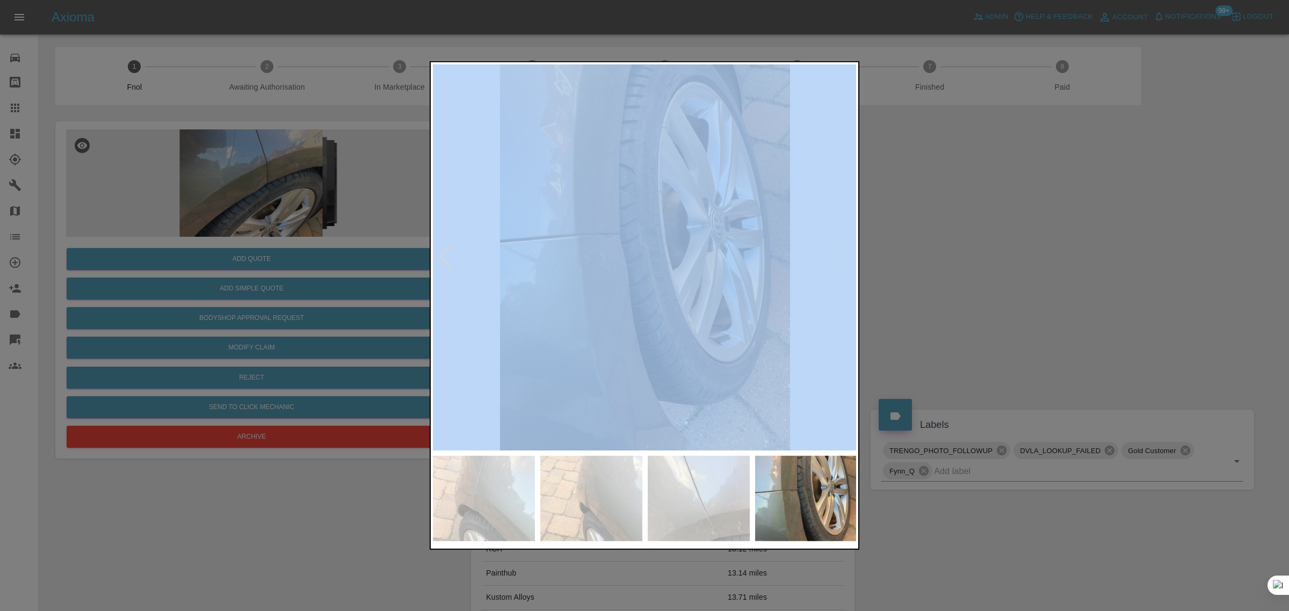
click at [840, 257] on img at bounding box center [645, 257] width 424 height 386
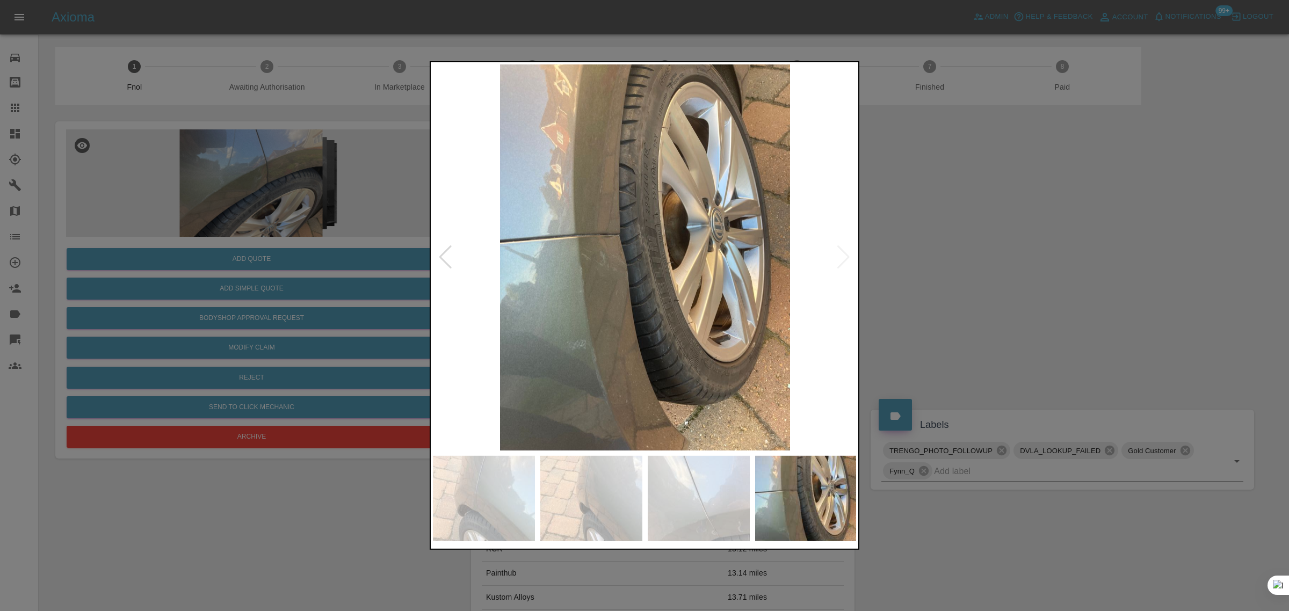
click at [910, 250] on div at bounding box center [644, 305] width 1289 height 611
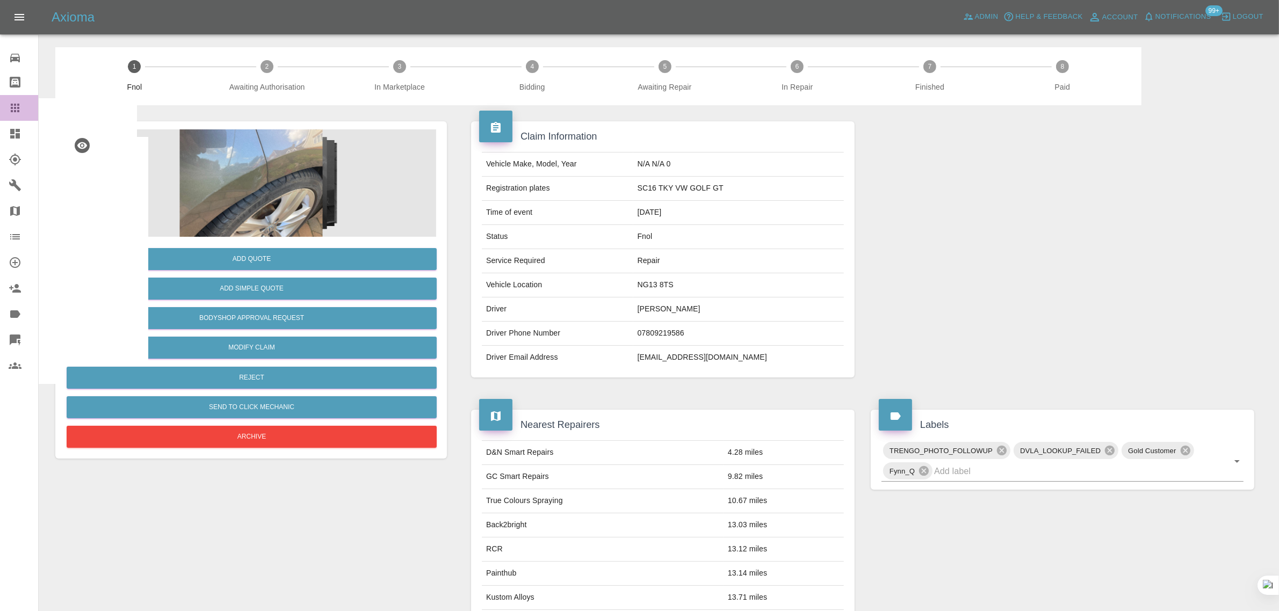
click at [17, 103] on icon at bounding box center [15, 108] width 13 height 13
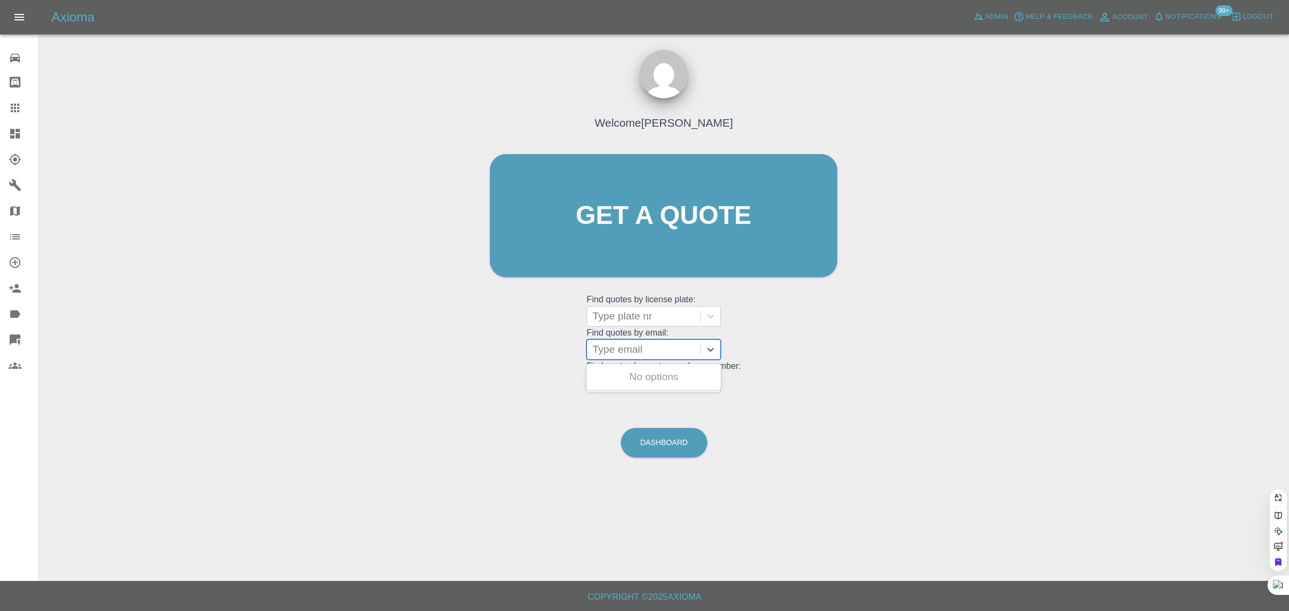
click at [619, 351] on div at bounding box center [644, 349] width 103 height 15
paste input "[EMAIL_ADDRESS][DOMAIN_NAME]"
type input "[EMAIL_ADDRESS][DOMAIN_NAME]"
click at [643, 378] on div "MD25PMY, Awaiting Authorisation" at bounding box center [654, 383] width 134 height 34
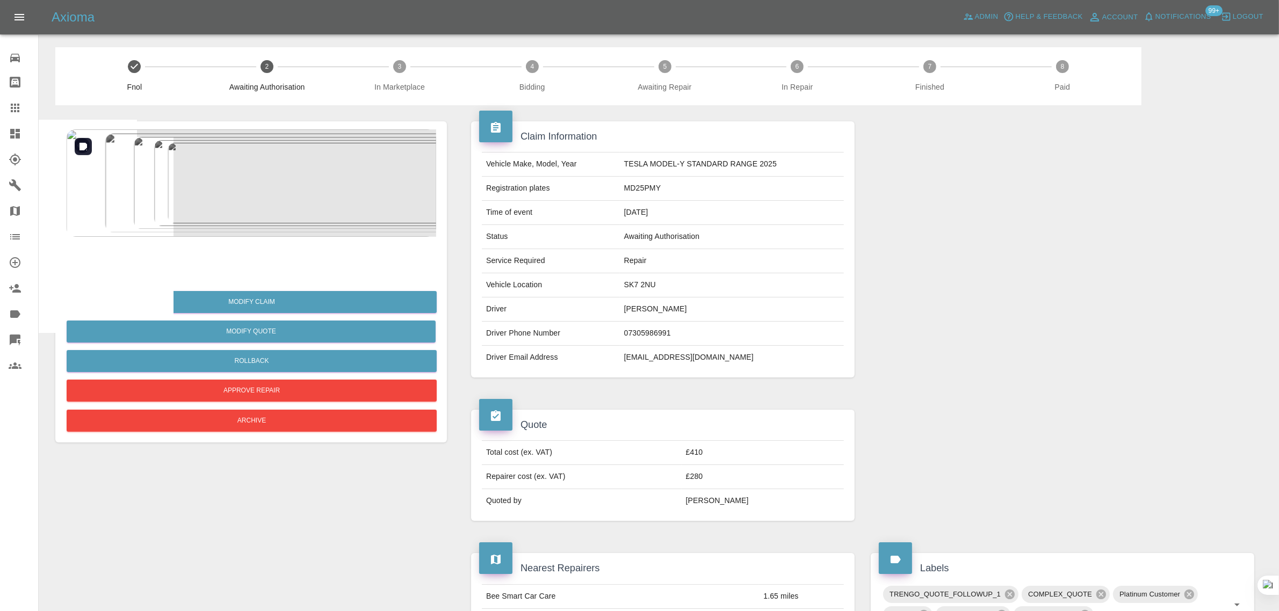
click at [219, 210] on img at bounding box center [251, 182] width 370 height 107
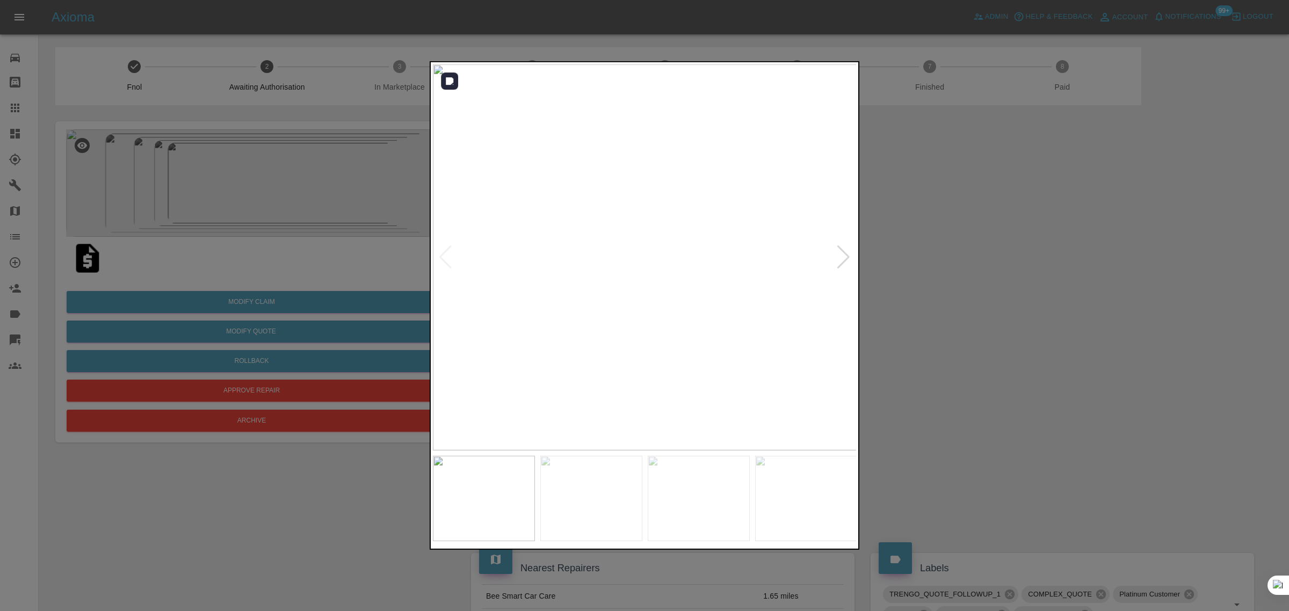
click at [839, 252] on div at bounding box center [843, 258] width 15 height 24
click at [840, 254] on div at bounding box center [843, 258] width 15 height 24
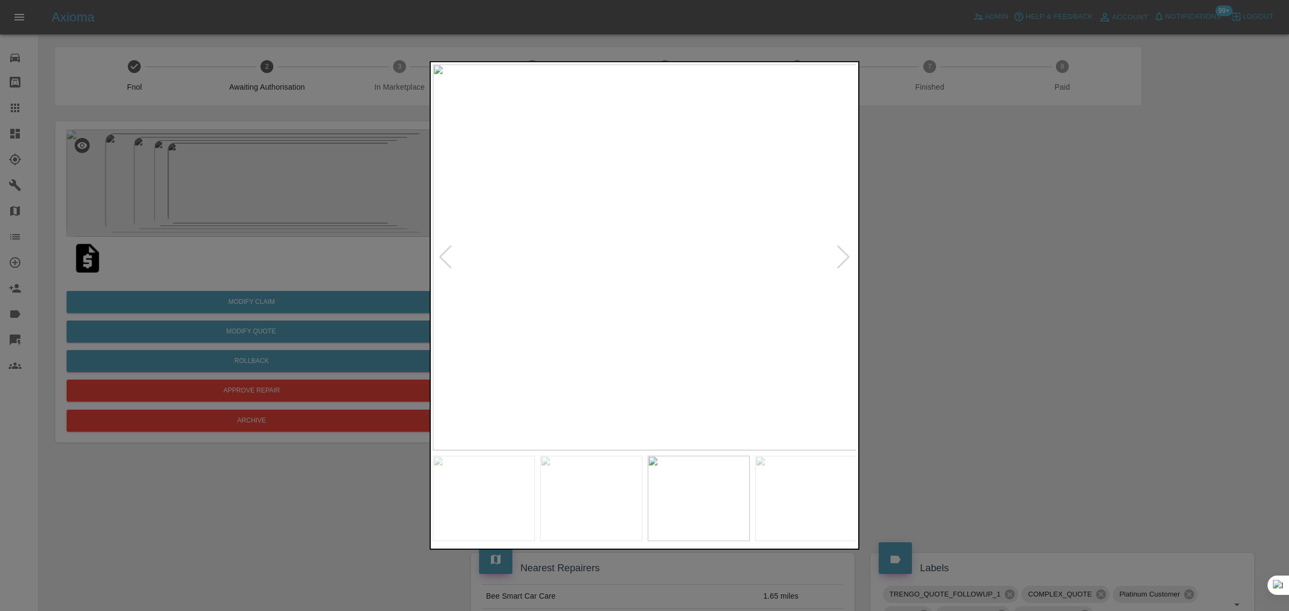
click at [840, 254] on div at bounding box center [843, 258] width 15 height 24
click at [840, 254] on img at bounding box center [645, 257] width 424 height 386
click at [906, 205] on div at bounding box center [644, 305] width 1289 height 611
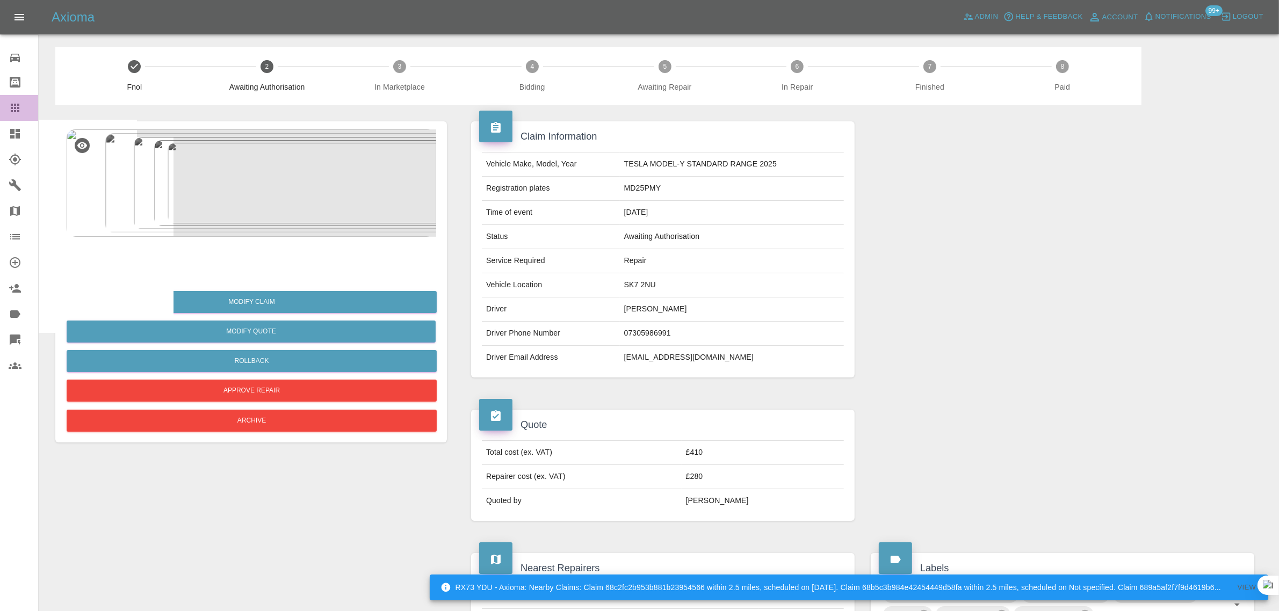
click at [10, 105] on icon at bounding box center [15, 108] width 13 height 13
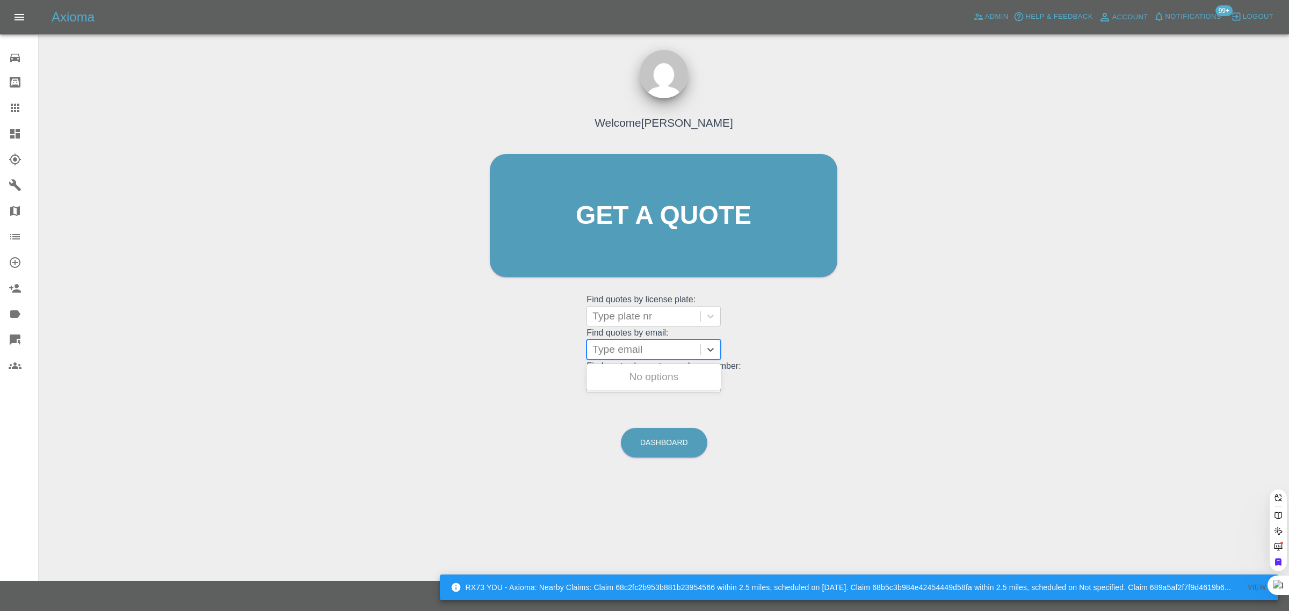
click at [636, 348] on div at bounding box center [644, 349] width 103 height 15
paste input "[EMAIL_ADDRESS][DOMAIN_NAME]"
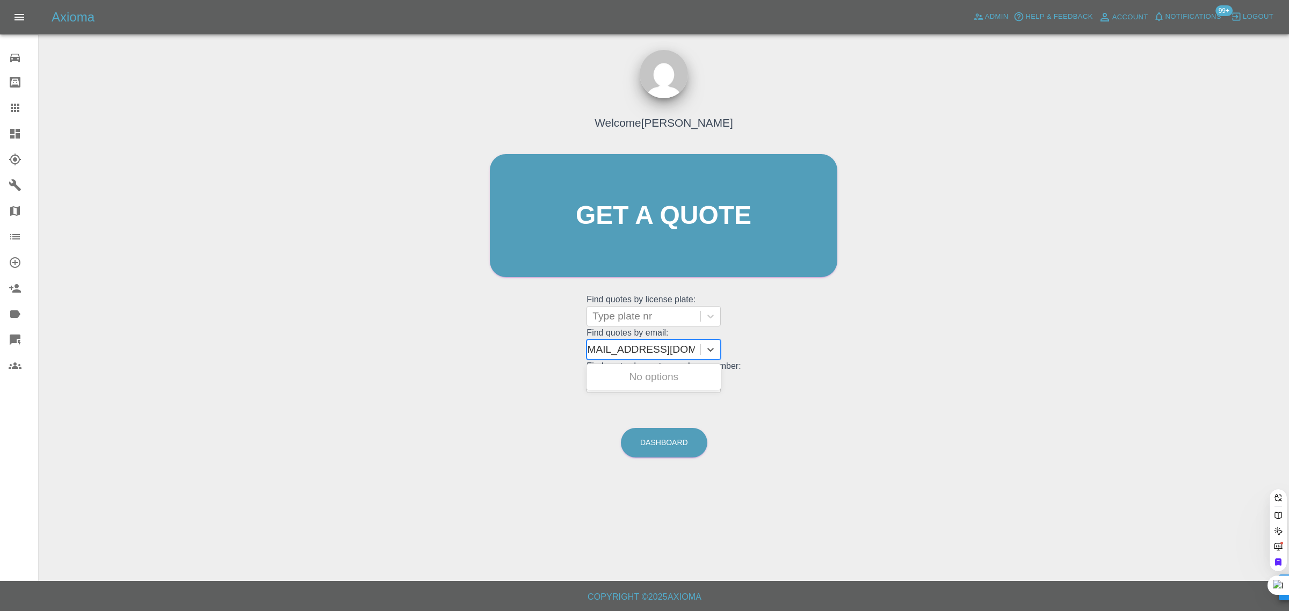
scroll to position [0, 9]
type input "[EMAIL_ADDRESS][DOMAIN_NAME]"
click at [652, 345] on div at bounding box center [644, 349] width 103 height 15
paste input "[EMAIL_ADDRESS][DOMAIN_NAME]"
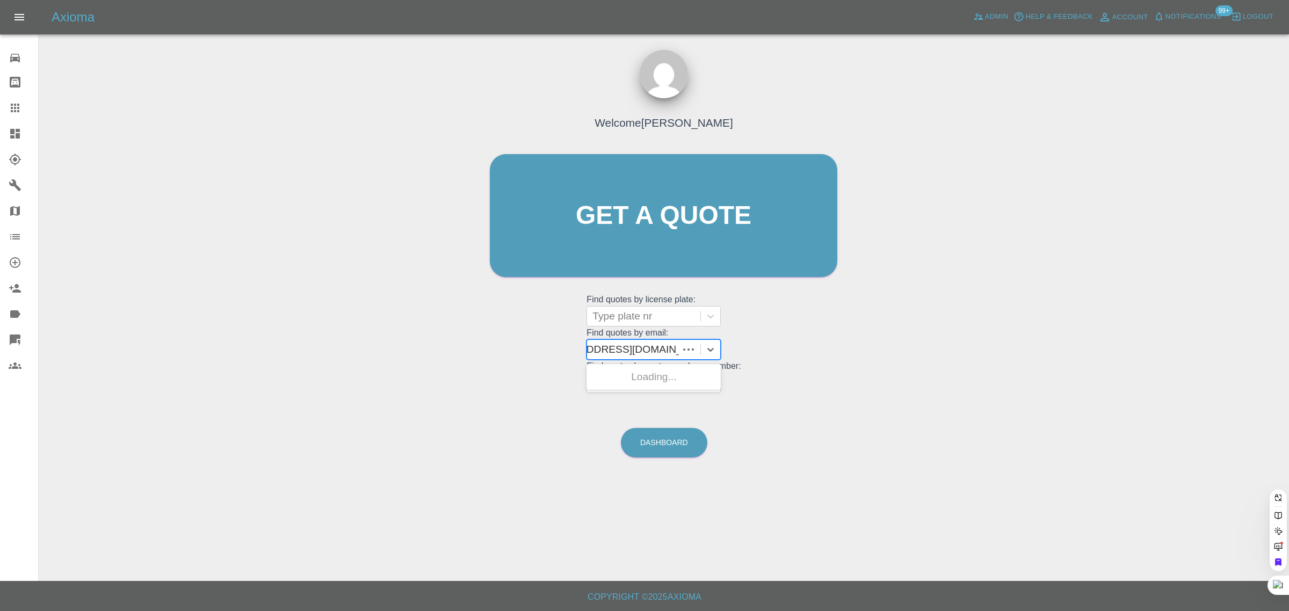
type input "[EMAIL_ADDRESS][DOMAIN_NAME]"
click at [650, 376] on div "PSR2, Awaiting Repair" at bounding box center [654, 376] width 134 height 21
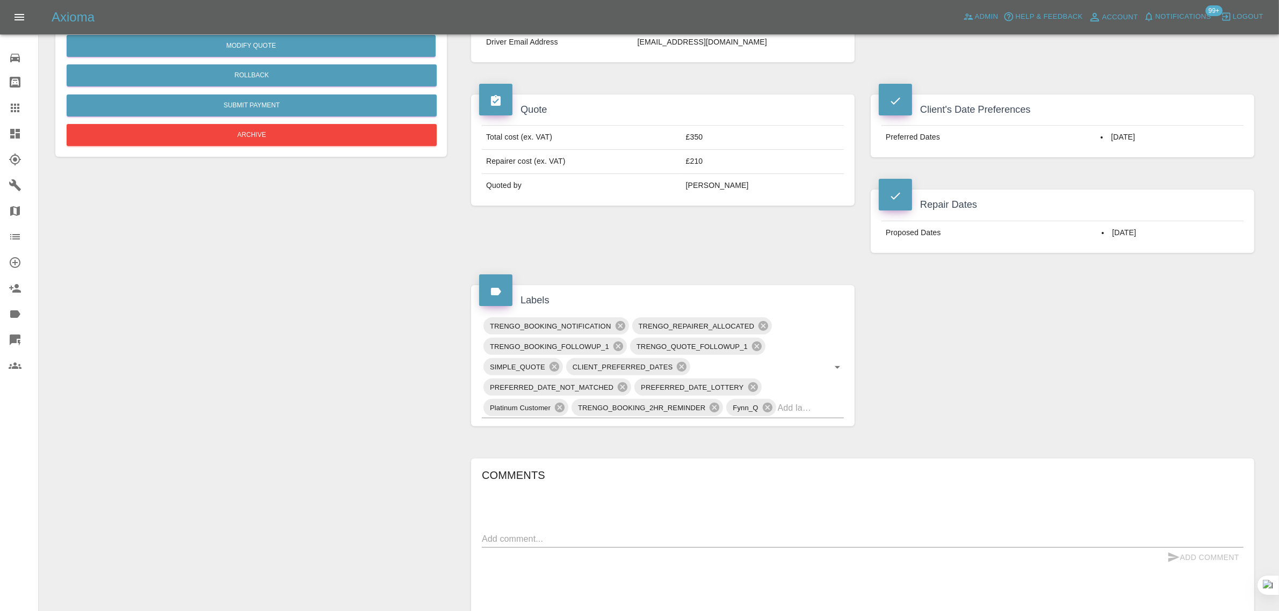
scroll to position [82, 0]
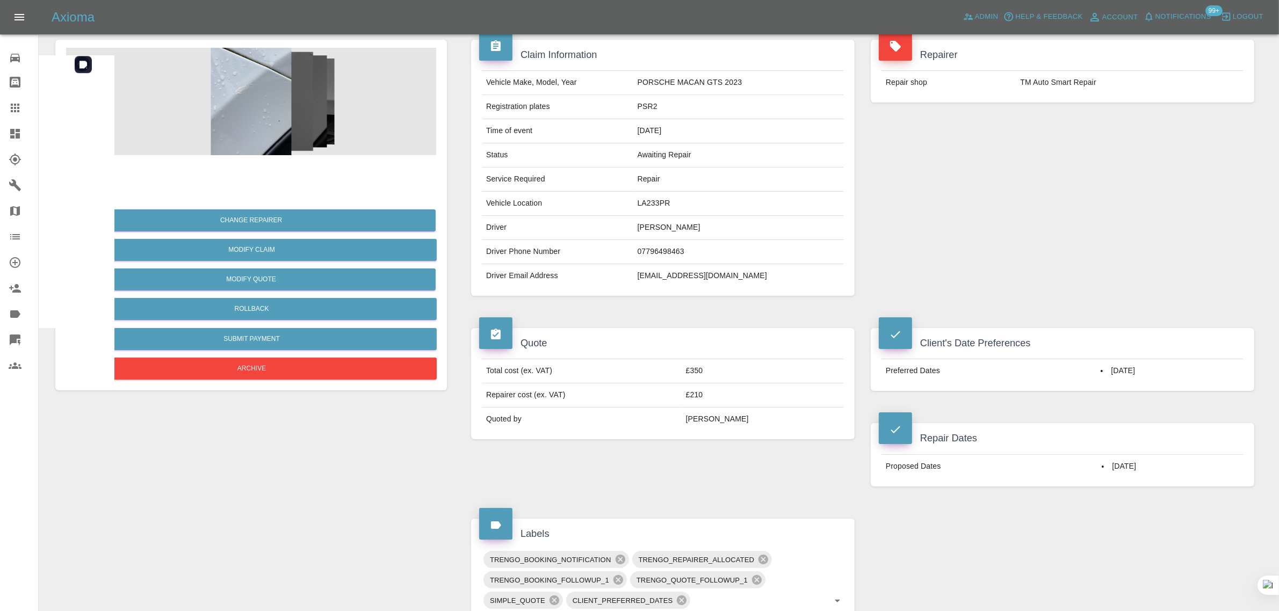
click at [235, 105] on img at bounding box center [251, 101] width 370 height 107
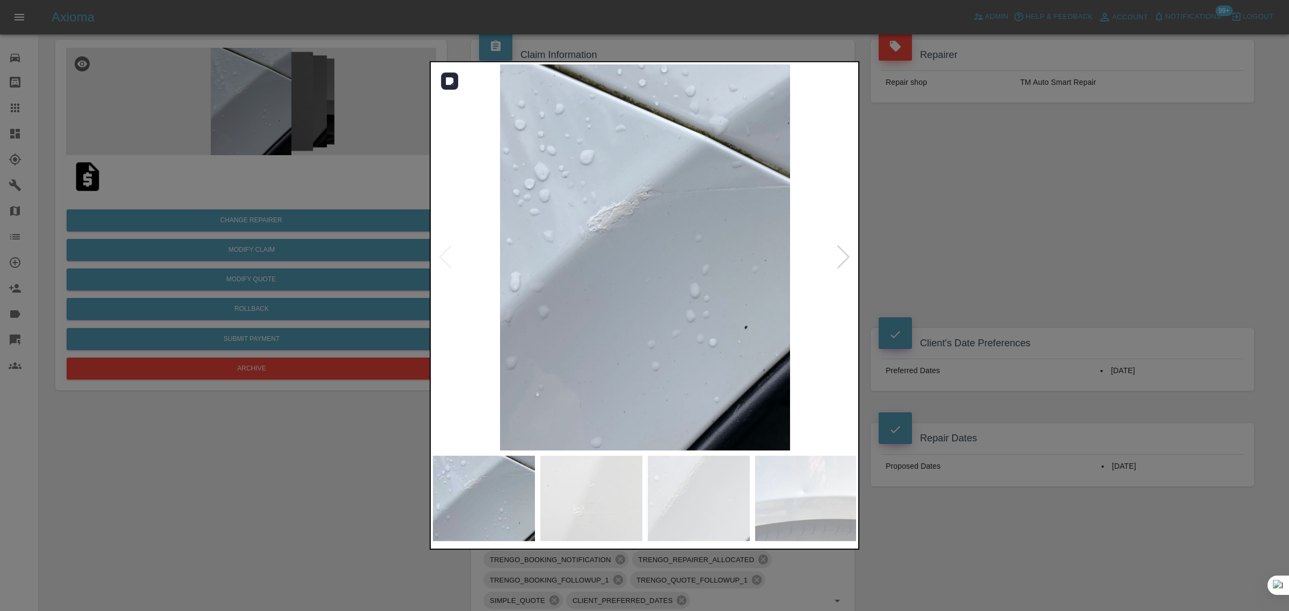
click at [845, 259] on div at bounding box center [843, 258] width 15 height 24
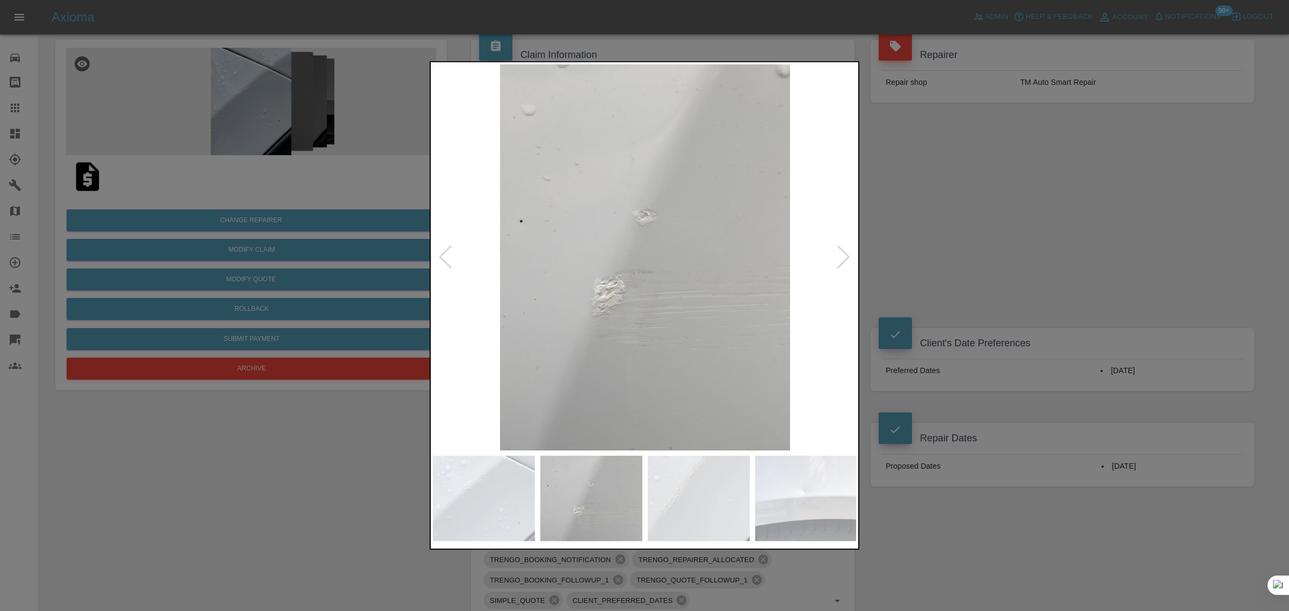
click at [845, 259] on div at bounding box center [843, 258] width 15 height 24
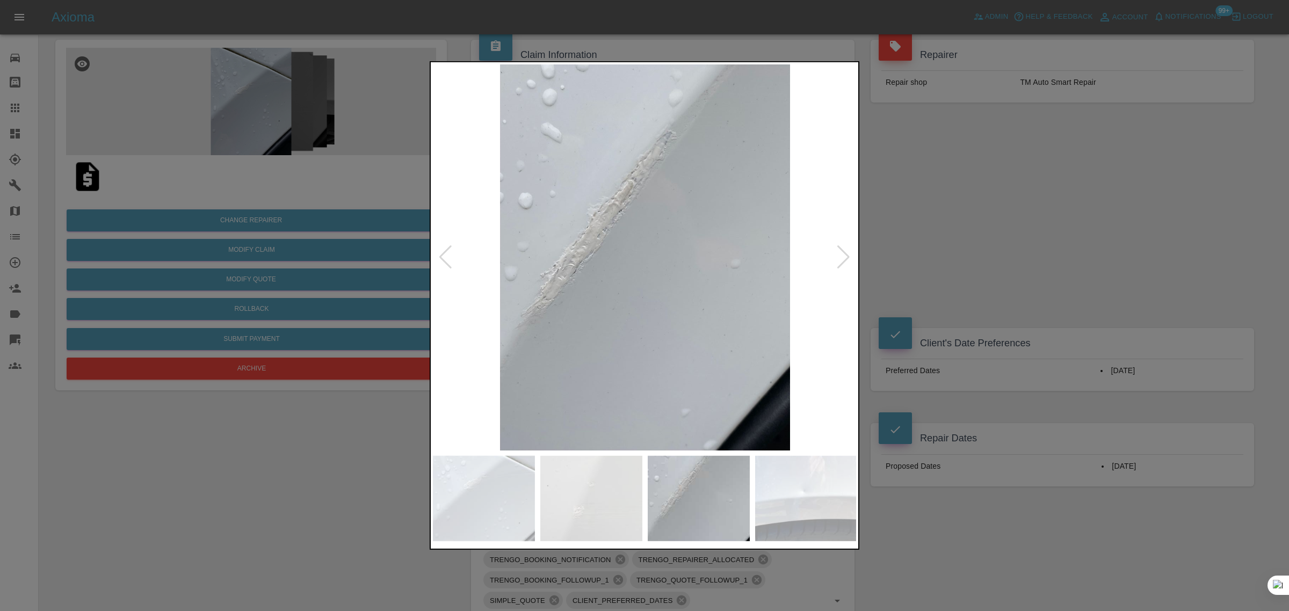
click at [845, 259] on div at bounding box center [843, 258] width 15 height 24
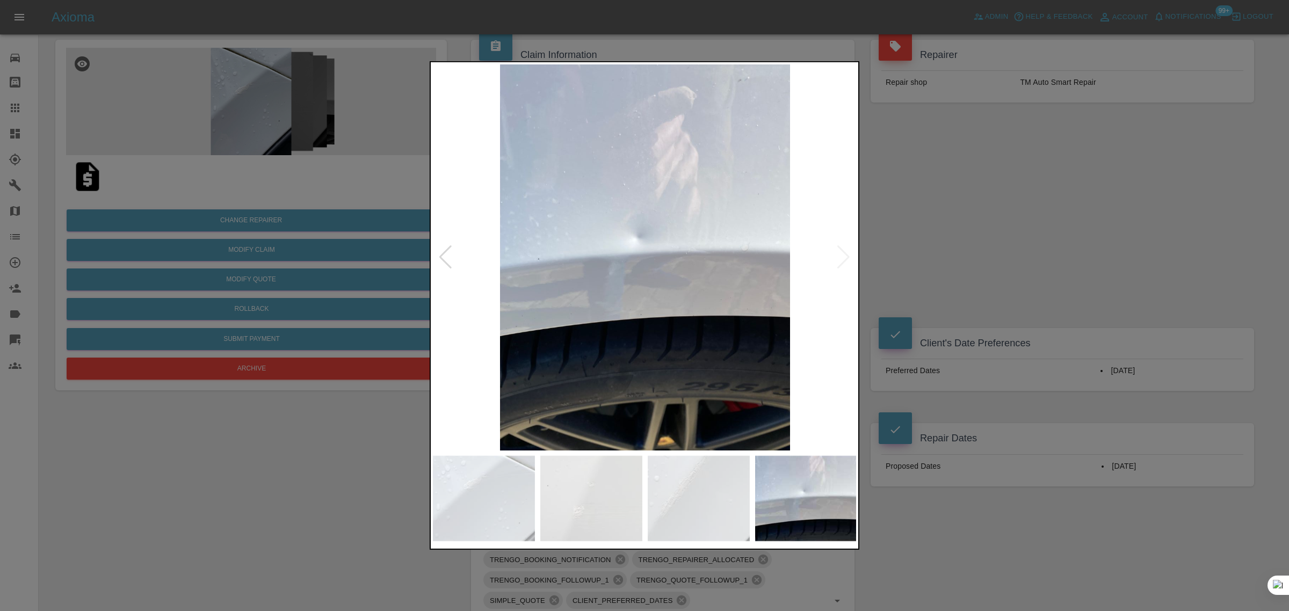
click at [845, 259] on img at bounding box center [645, 257] width 424 height 386
click at [941, 245] on div at bounding box center [644, 305] width 1289 height 611
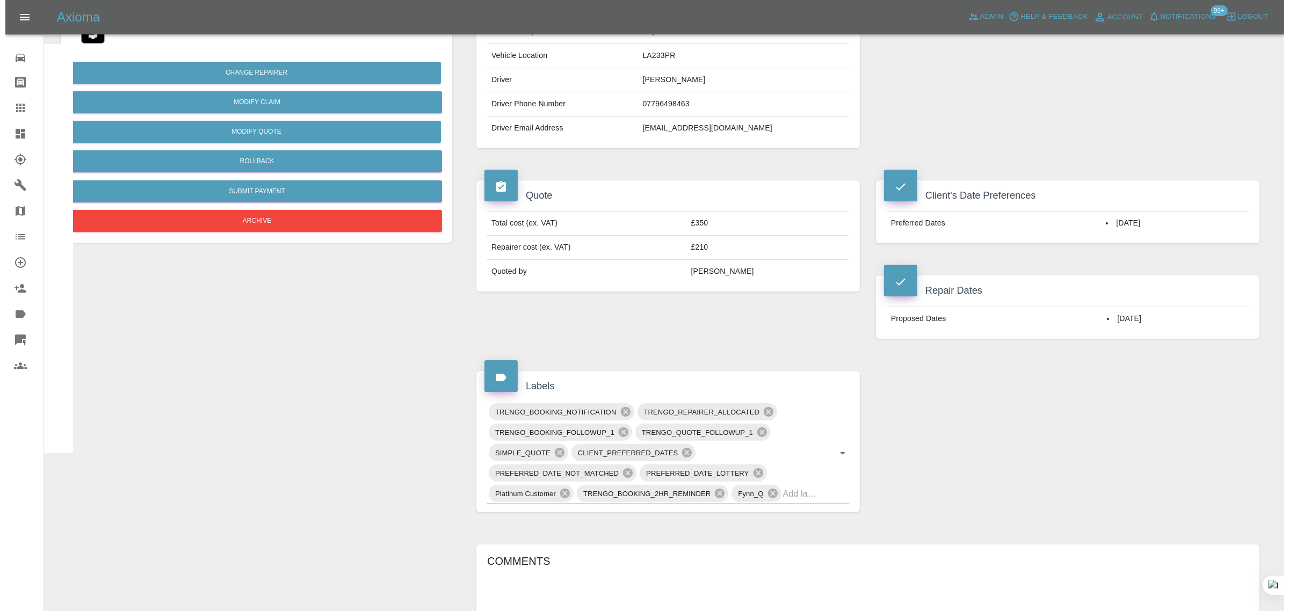
scroll to position [0, 0]
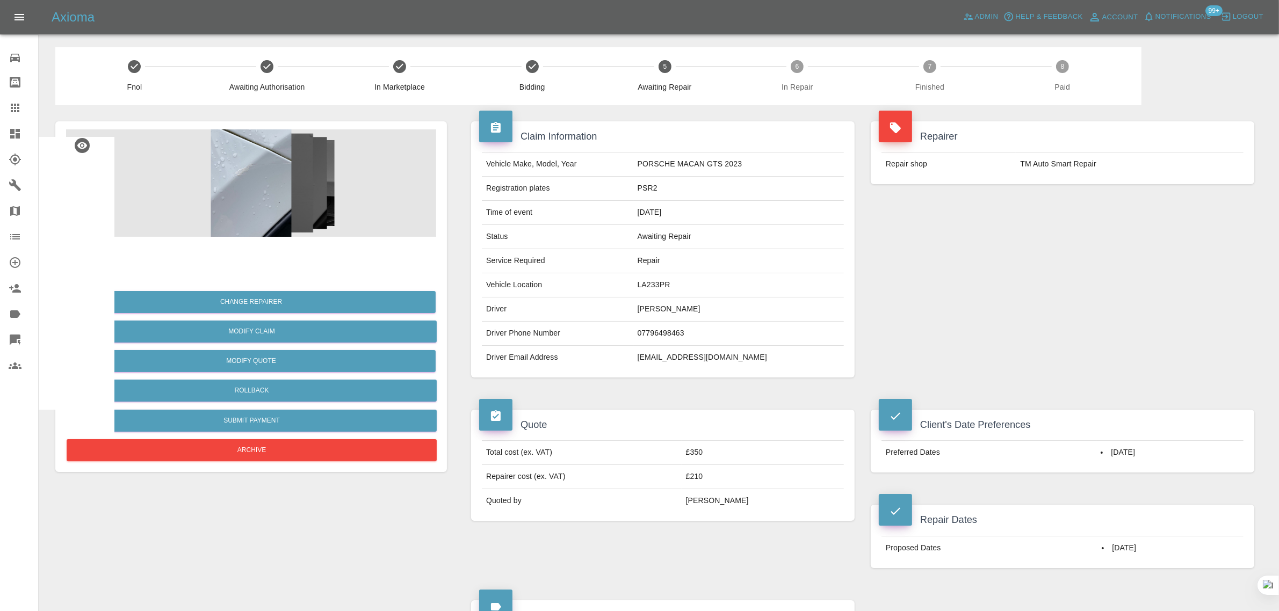
click at [18, 111] on icon at bounding box center [15, 108] width 9 height 9
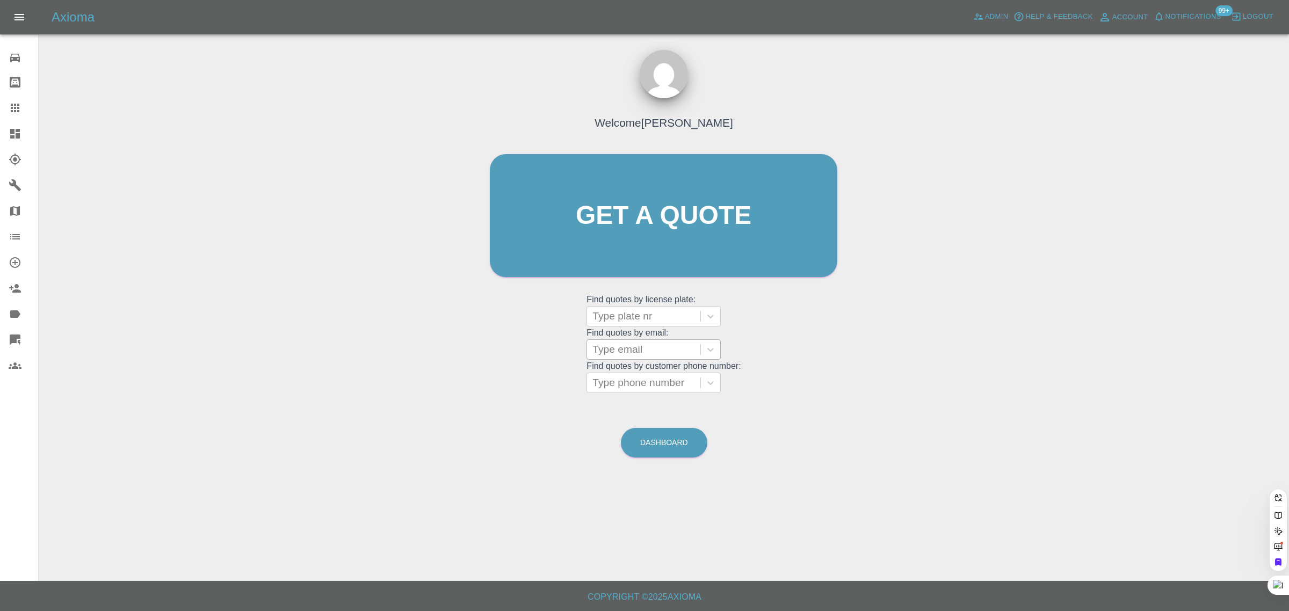
click at [622, 352] on div at bounding box center [644, 349] width 103 height 15
paste input "[EMAIL_ADDRESS][DOMAIN_NAME]"
type input "[EMAIL_ADDRESS][DOMAIN_NAME]"
click at [629, 374] on div "YE18XFY, Paid" at bounding box center [654, 376] width 134 height 21
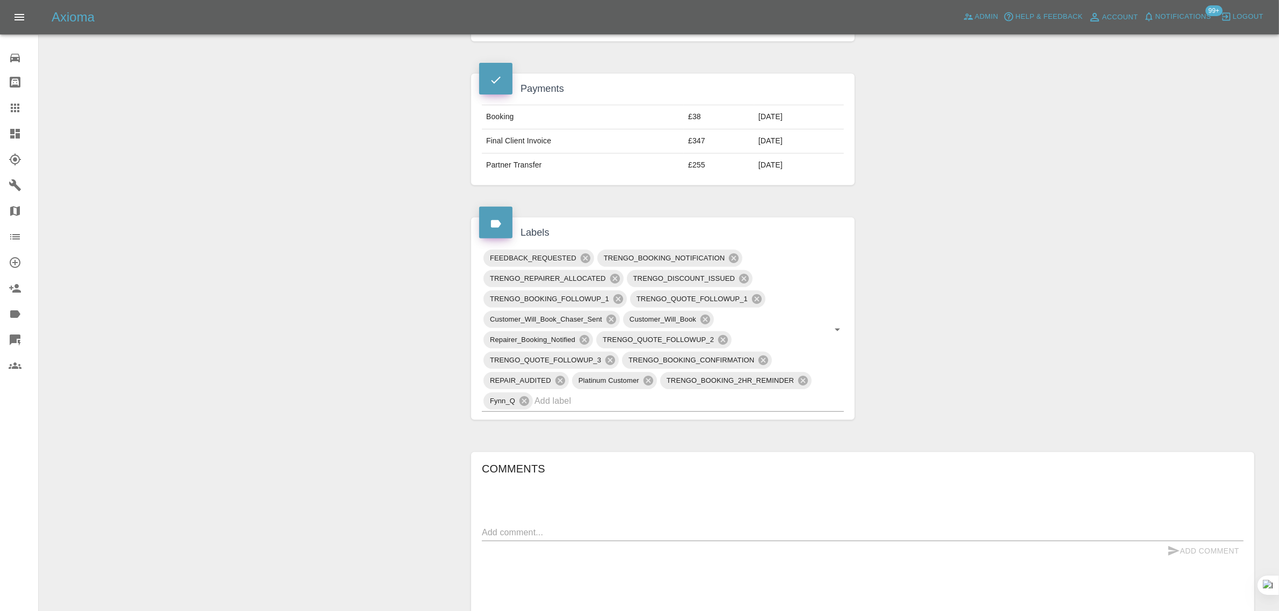
scroll to position [604, 0]
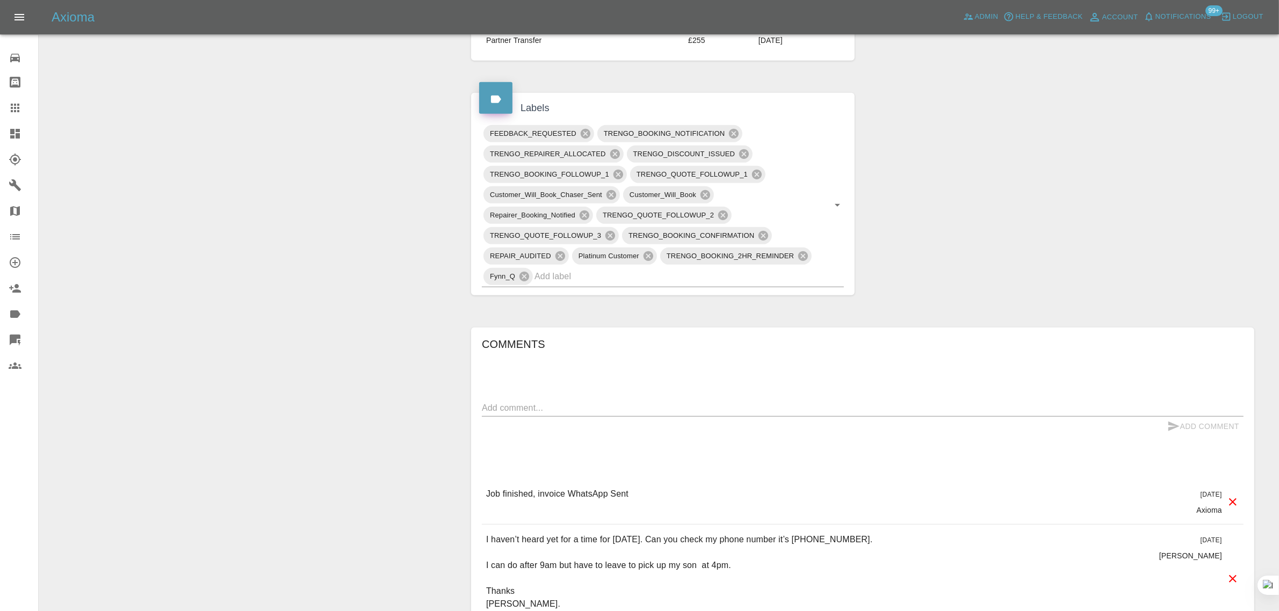
click at [646, 409] on textarea at bounding box center [863, 408] width 762 height 12
paste textarea "Sorry I forgot to sign off. Please let me know what you can do as the new paint…"
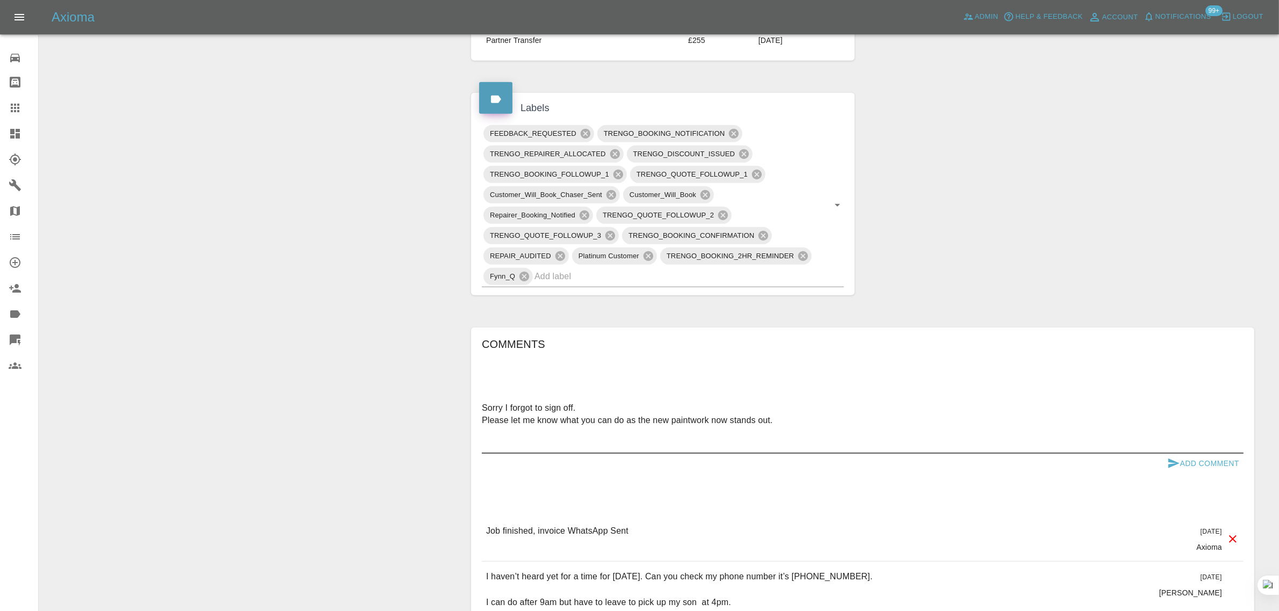
type textarea "Sorry I forgot to sign off. Please let me know what you can do as the new paint…"
click at [1189, 465] on button "Add Comment" at bounding box center [1203, 464] width 81 height 20
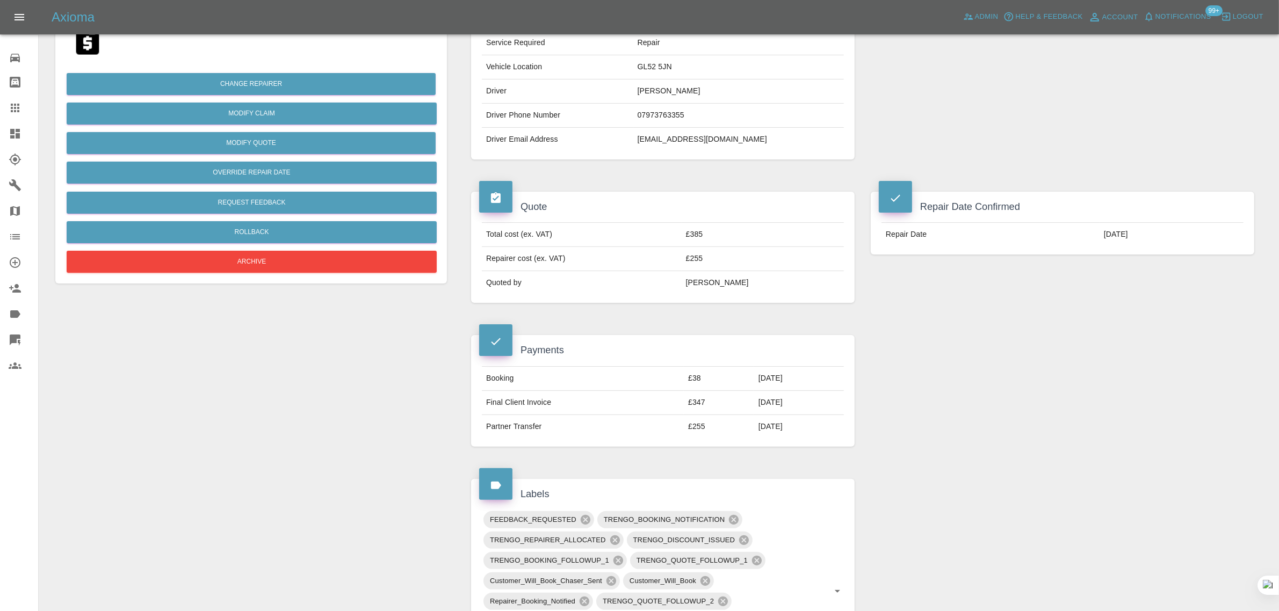
scroll to position [403, 0]
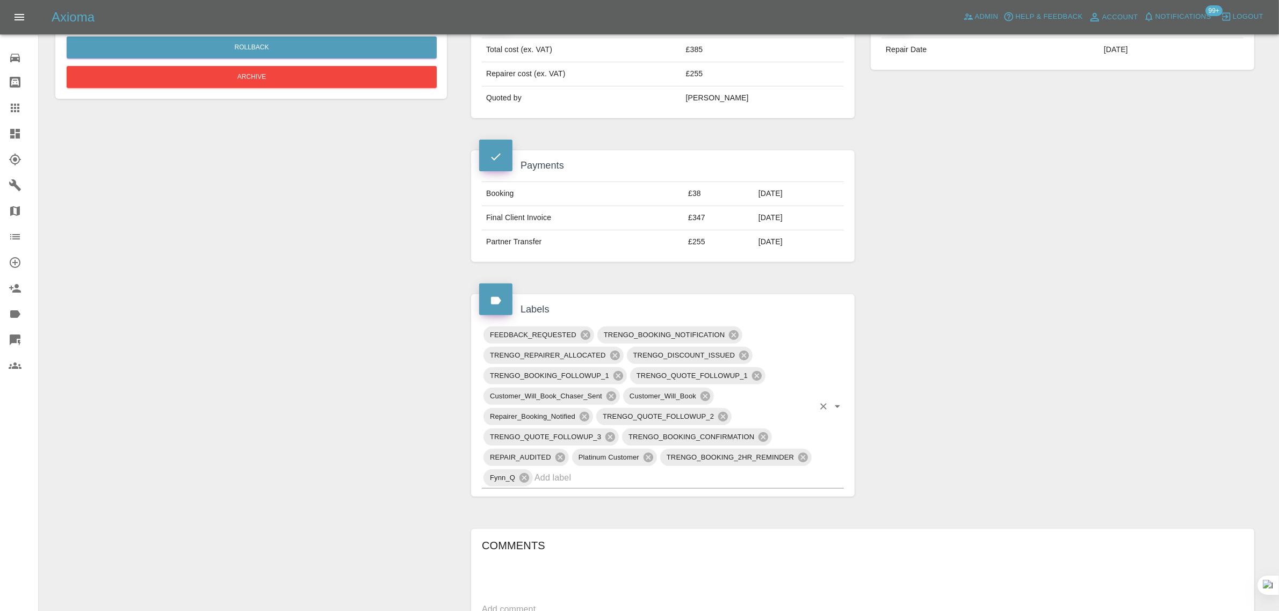
click at [606, 489] on div "FEEDBACK_REQUESTED TRENGO_BOOKING_NOTIFICATION TRENGO_REPAIRER_ALLOCATED TRENGO…" at bounding box center [663, 407] width 362 height 164
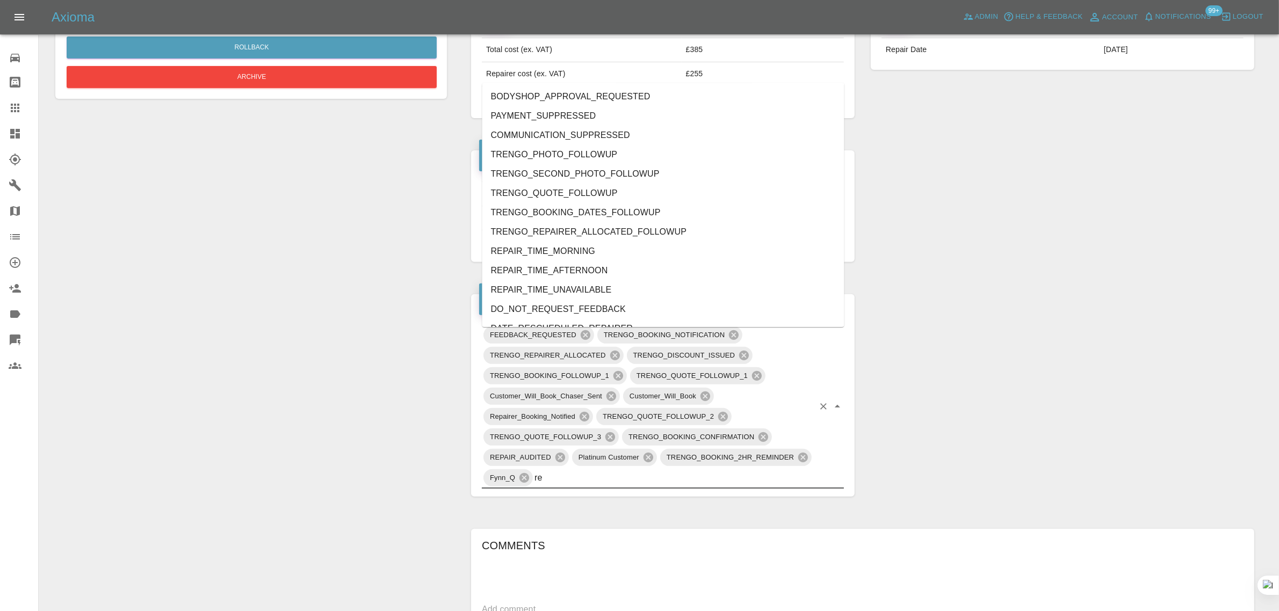
type input "rec"
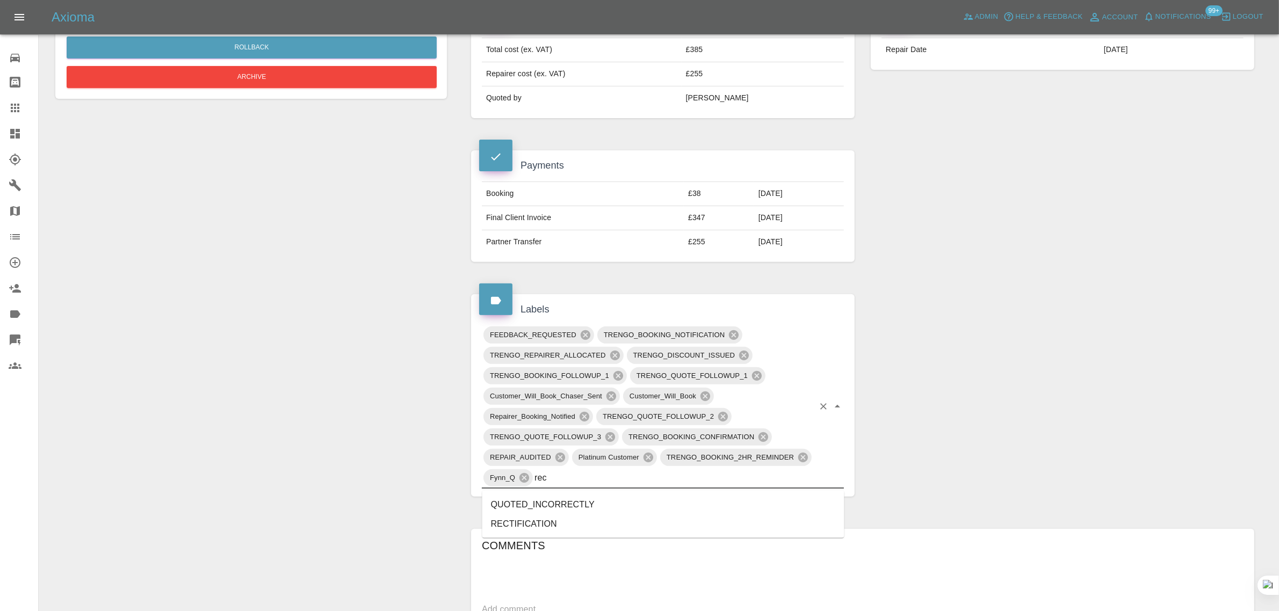
click at [501, 517] on li "RECTIFICATION" at bounding box center [663, 524] width 362 height 19
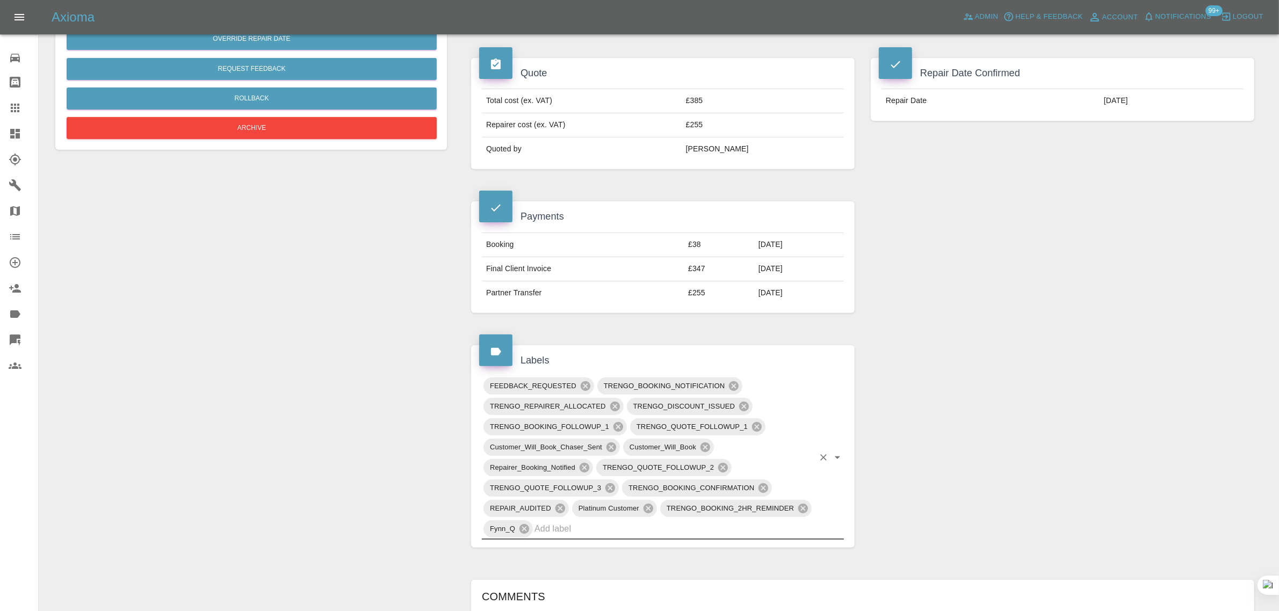
scroll to position [269, 0]
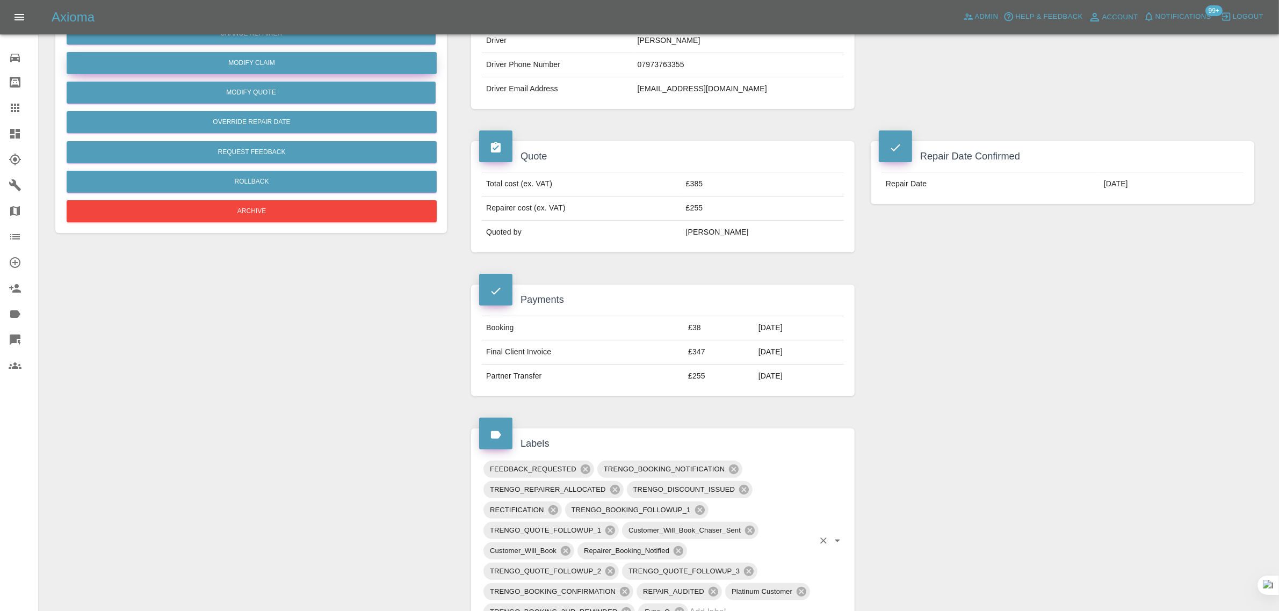
click at [266, 70] on link "Modify Claim" at bounding box center [252, 63] width 370 height 22
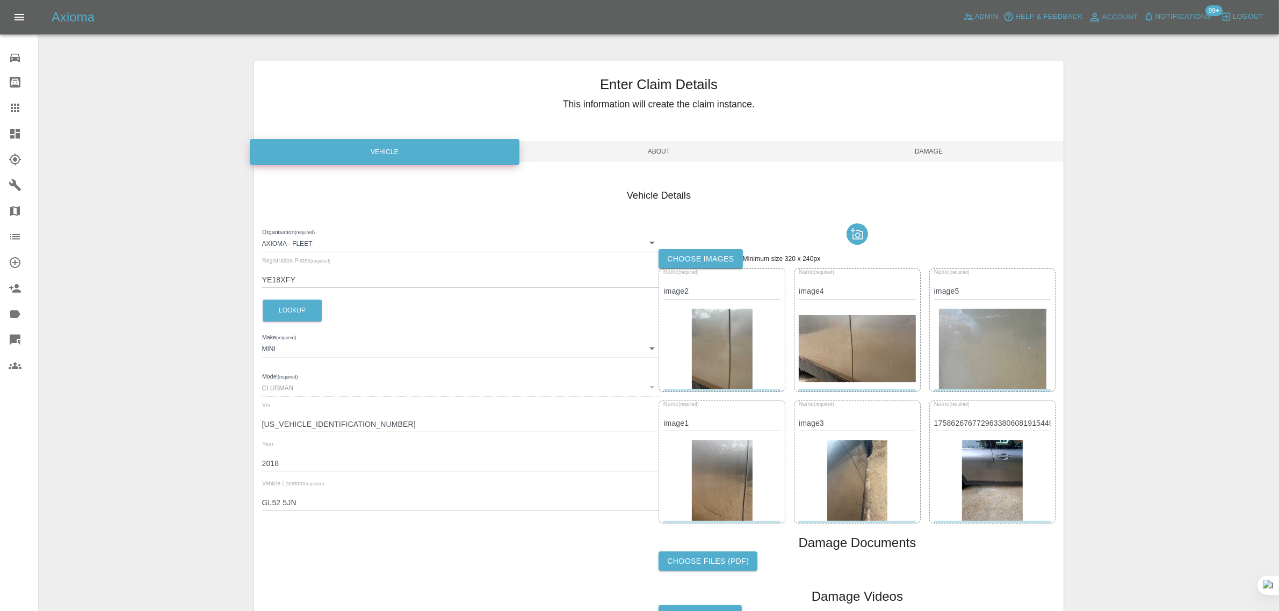
click at [673, 262] on label "Choose images" at bounding box center [701, 259] width 84 height 20
click at [0, 0] on input "Choose images" at bounding box center [0, 0] width 0 height 0
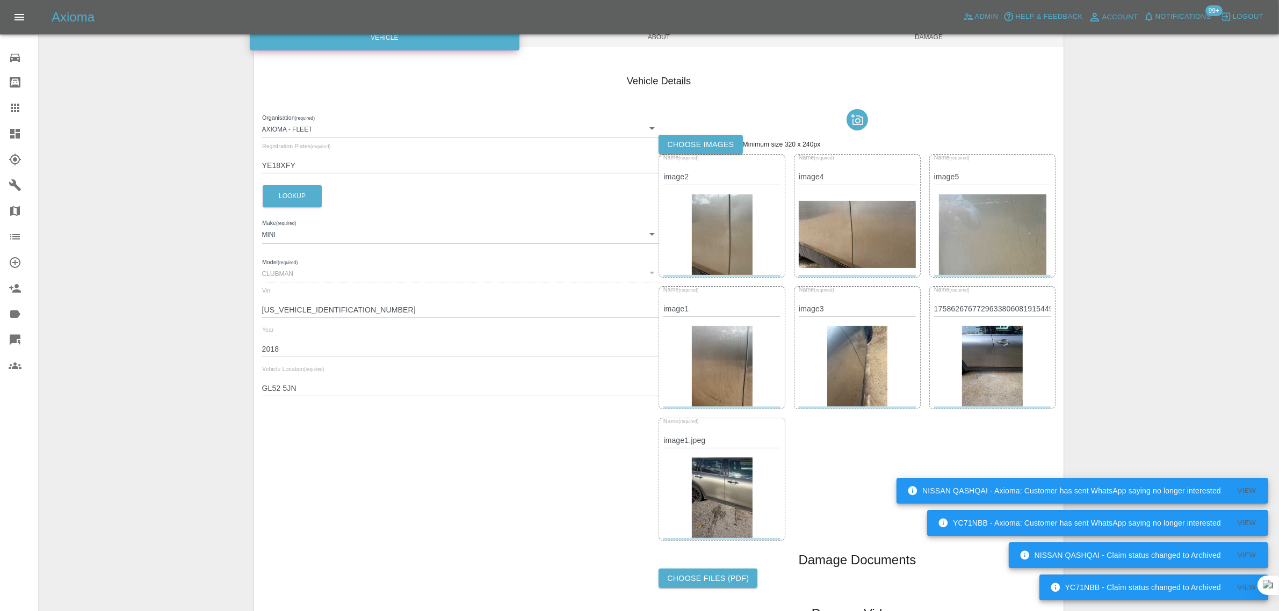
click at [925, 44] on span "Damage" at bounding box center [929, 37] width 270 height 20
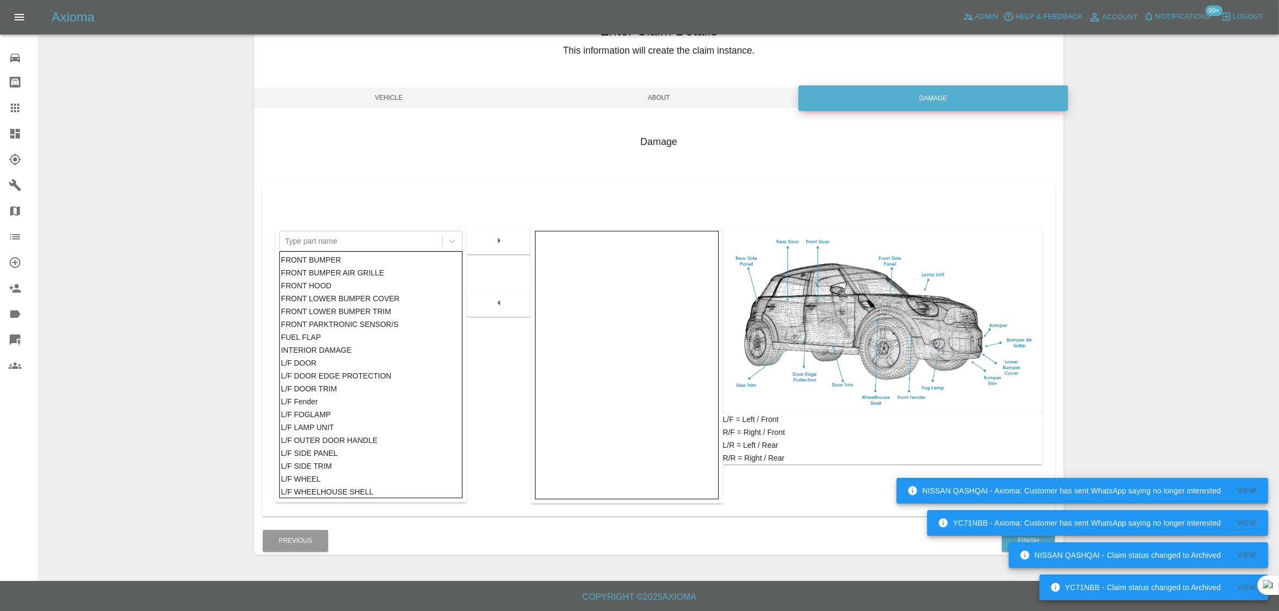
scroll to position [53, 0]
click at [1006, 550] on button "Finish" at bounding box center [1028, 542] width 53 height 22
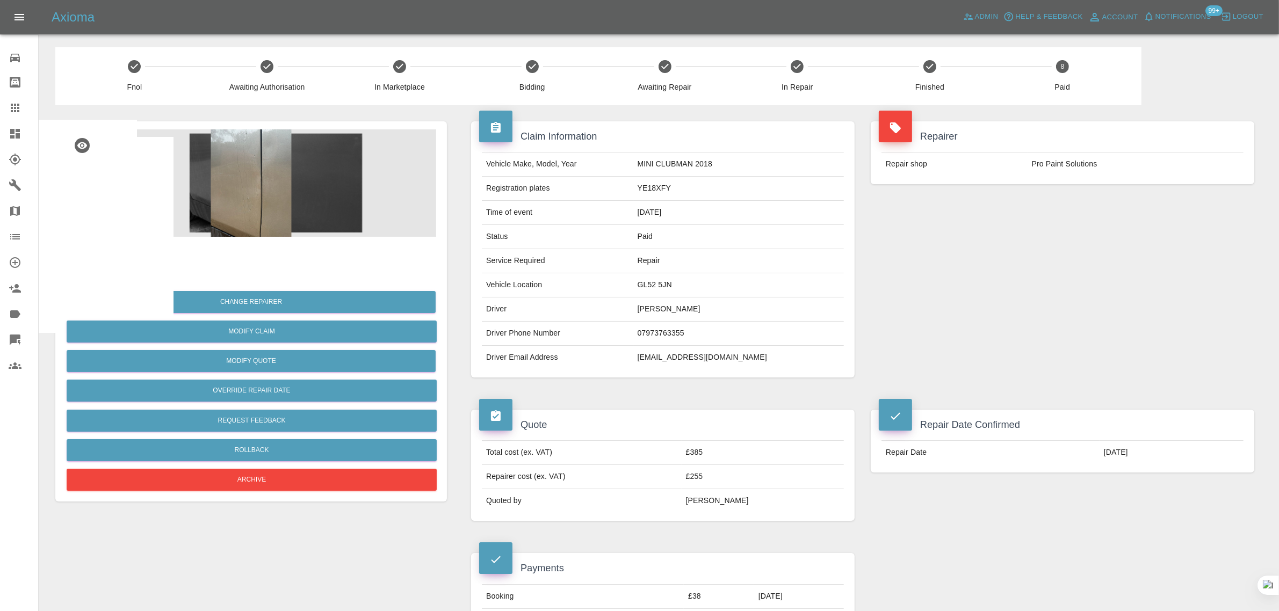
click at [15, 105] on icon at bounding box center [15, 108] width 9 height 9
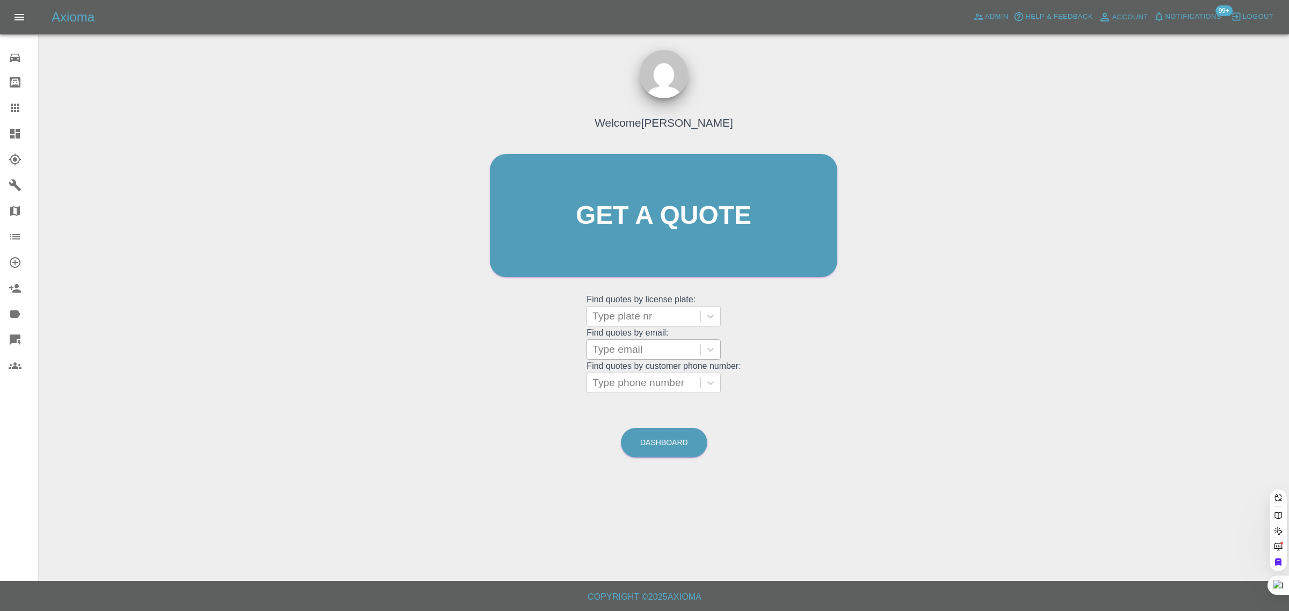
click at [610, 349] on div at bounding box center [644, 349] width 103 height 15
paste input "[EMAIL_ADDRESS][DOMAIN_NAME]"
type input "[EMAIL_ADDRESS][DOMAIN_NAME]"
click at [655, 377] on div "PE65 RZU, Bidding" at bounding box center [654, 376] width 134 height 21
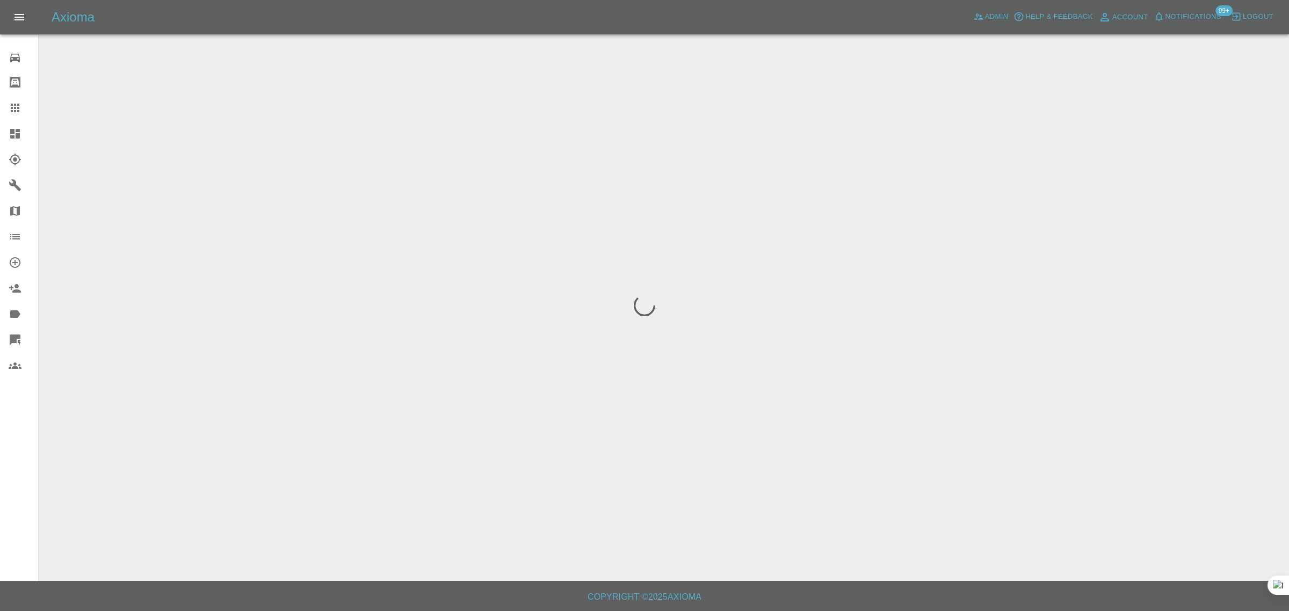
click at [12, 436] on div "0 Repair home Bodyshop home Claims Dashboard Explorer Garages Map Organization …" at bounding box center [19, 305] width 39 height 611
